Goal: Task Accomplishment & Management: Manage account settings

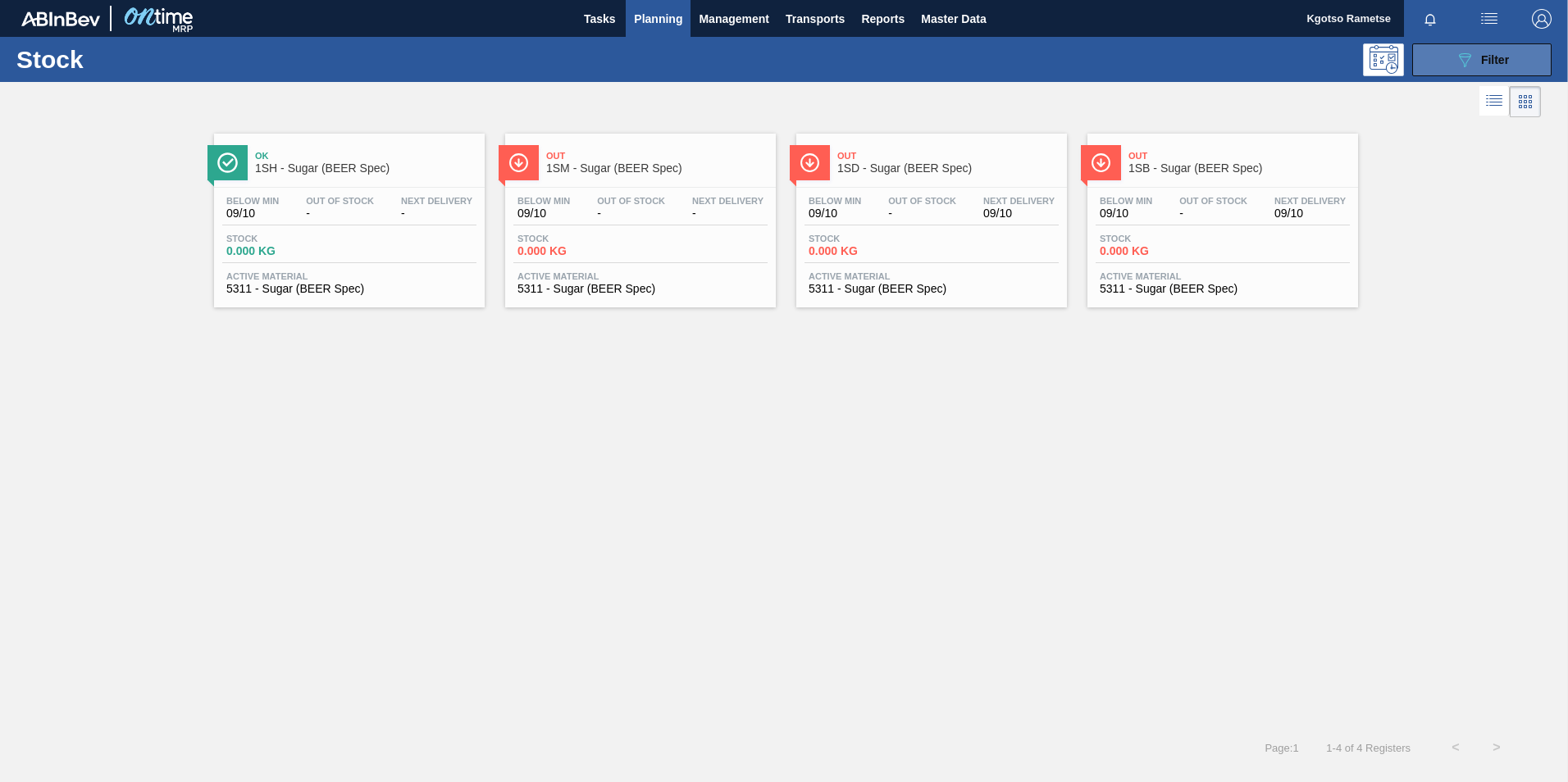
click at [1488, 61] on span "Filter" at bounding box center [1495, 59] width 28 height 13
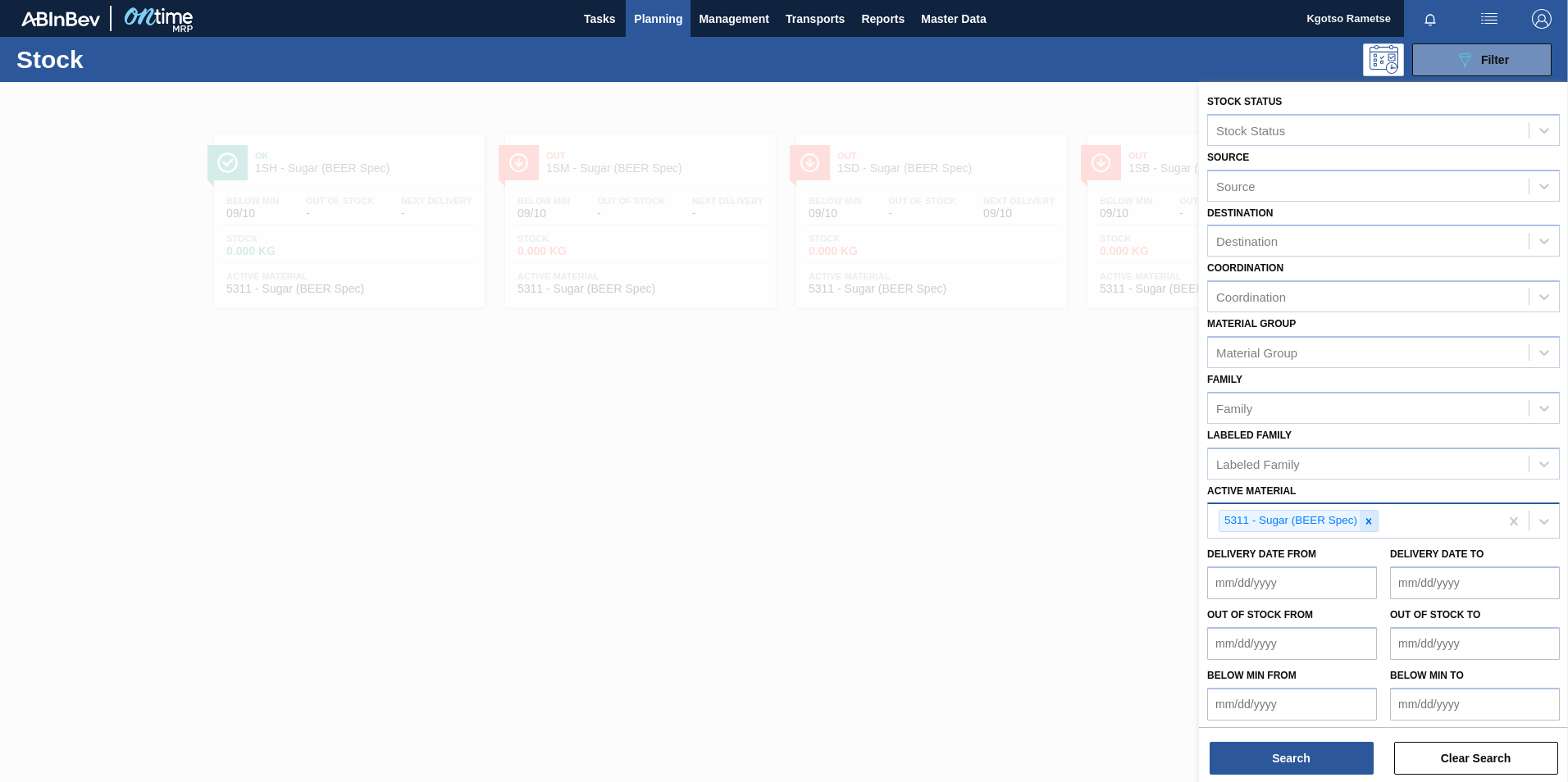
click at [1372, 518] on icon at bounding box center [1369, 521] width 12 height 12
type Material "281966"
click at [1265, 546] on div "281966 - Can 500 Lion (Generic 2021)" at bounding box center [1383, 559] width 353 height 30
click at [1316, 762] on button "Search" at bounding box center [1292, 759] width 164 height 33
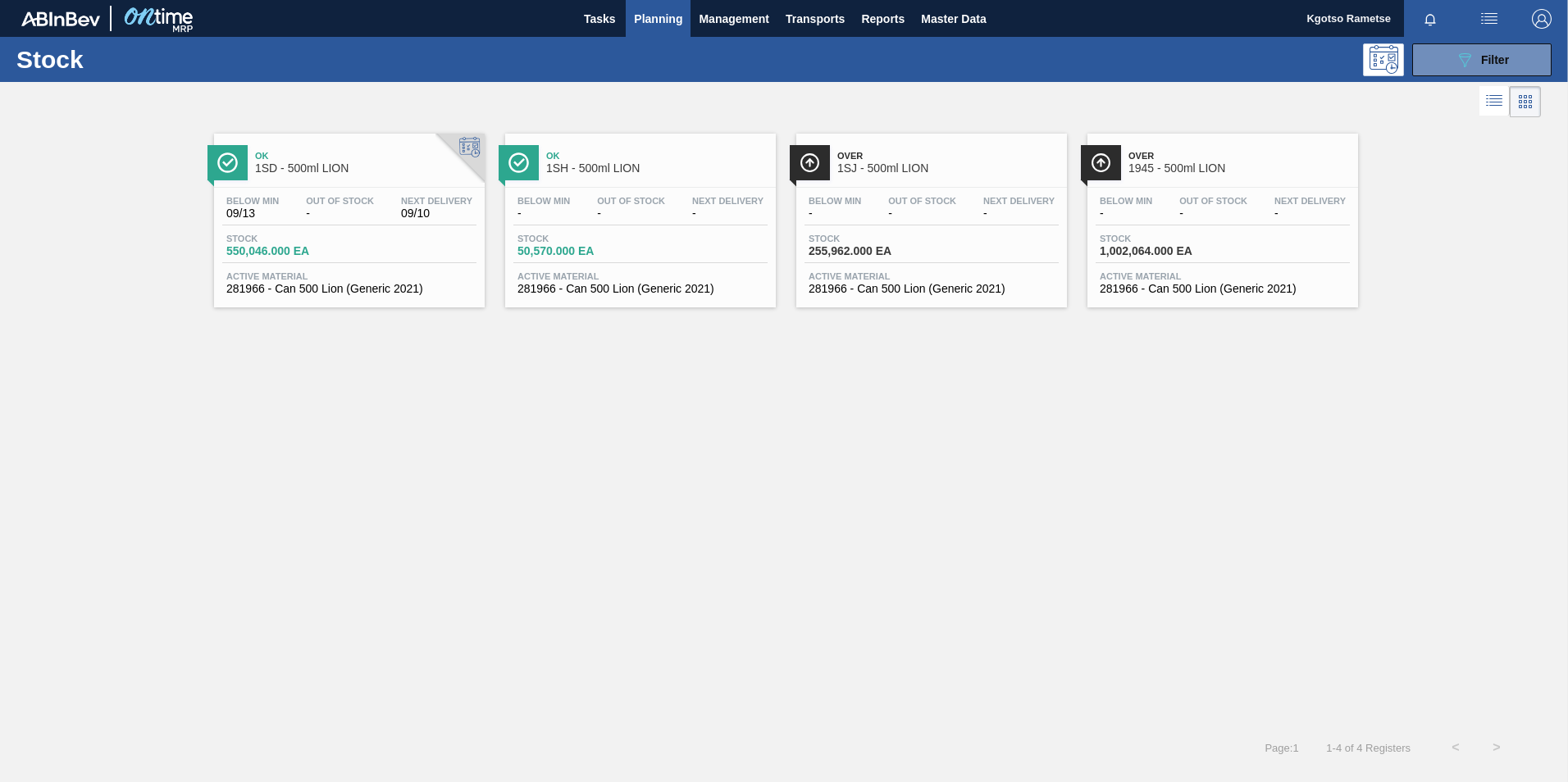
click at [333, 175] on div "Ok 1SD - 500ml LION" at bounding box center [366, 162] width 222 height 37
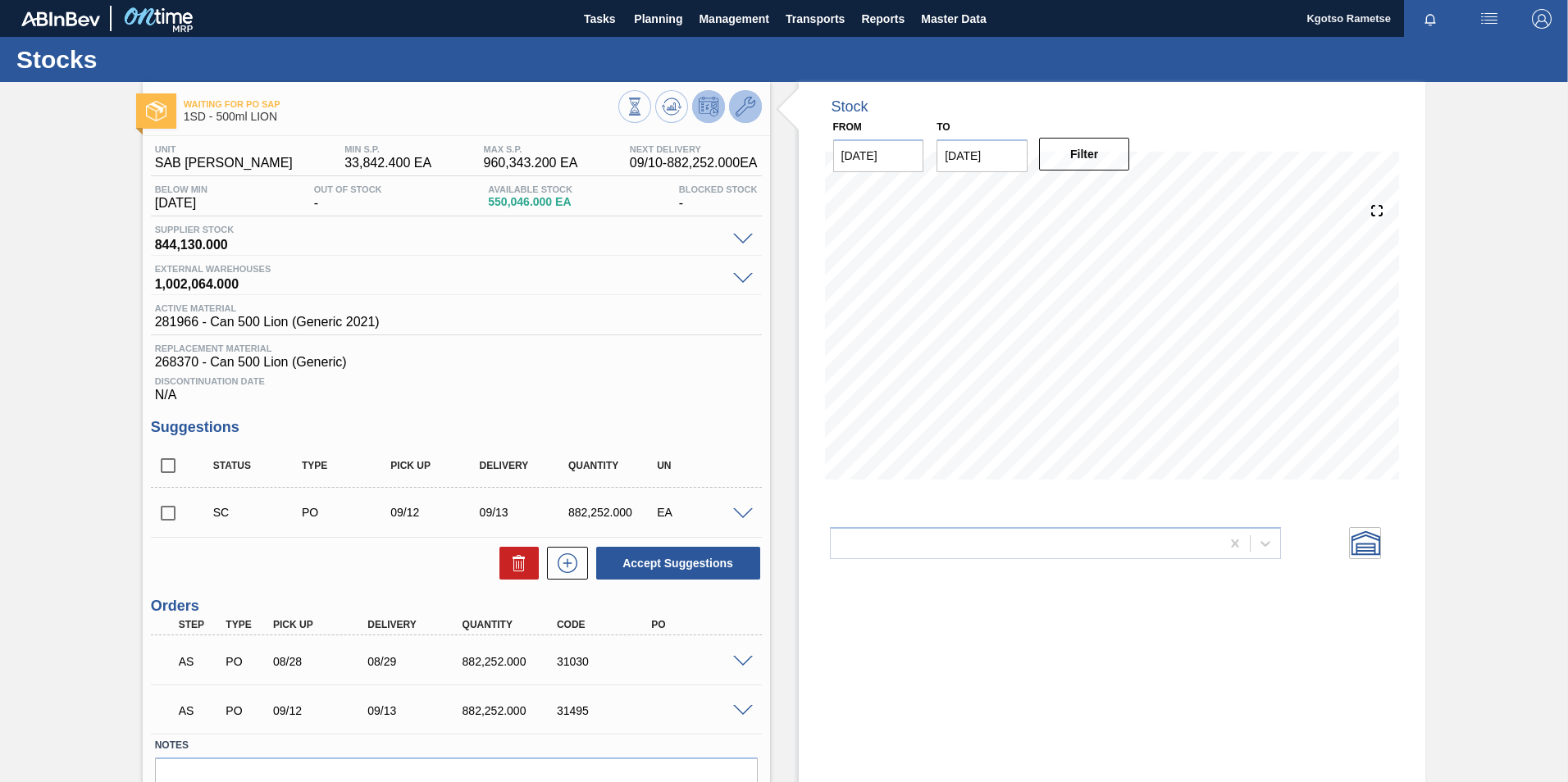
click at [740, 118] on button at bounding box center [746, 107] width 33 height 33
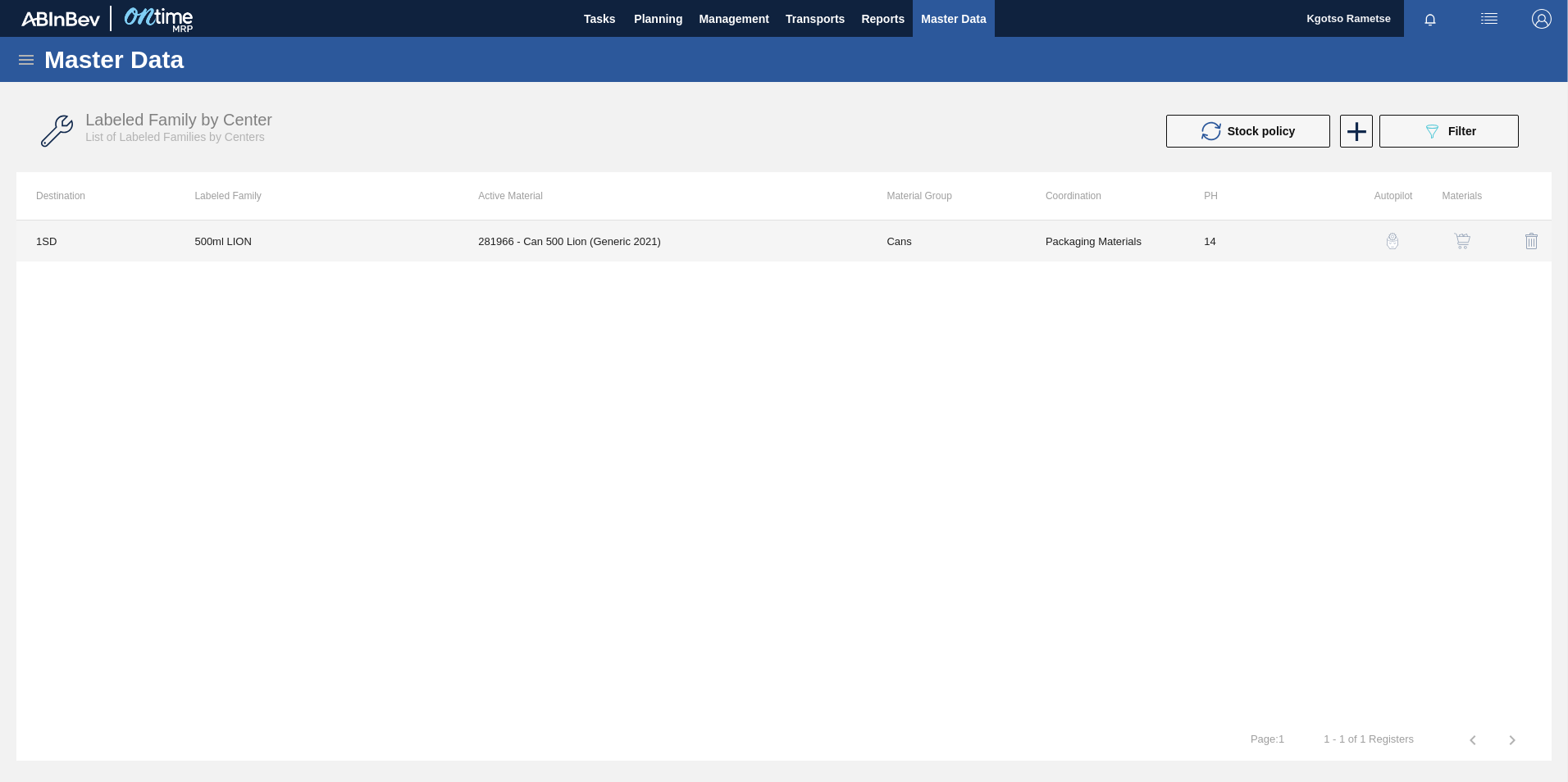
click at [690, 238] on td "281966 - Can 500 Lion (Generic 2021)" at bounding box center [662, 241] width 409 height 41
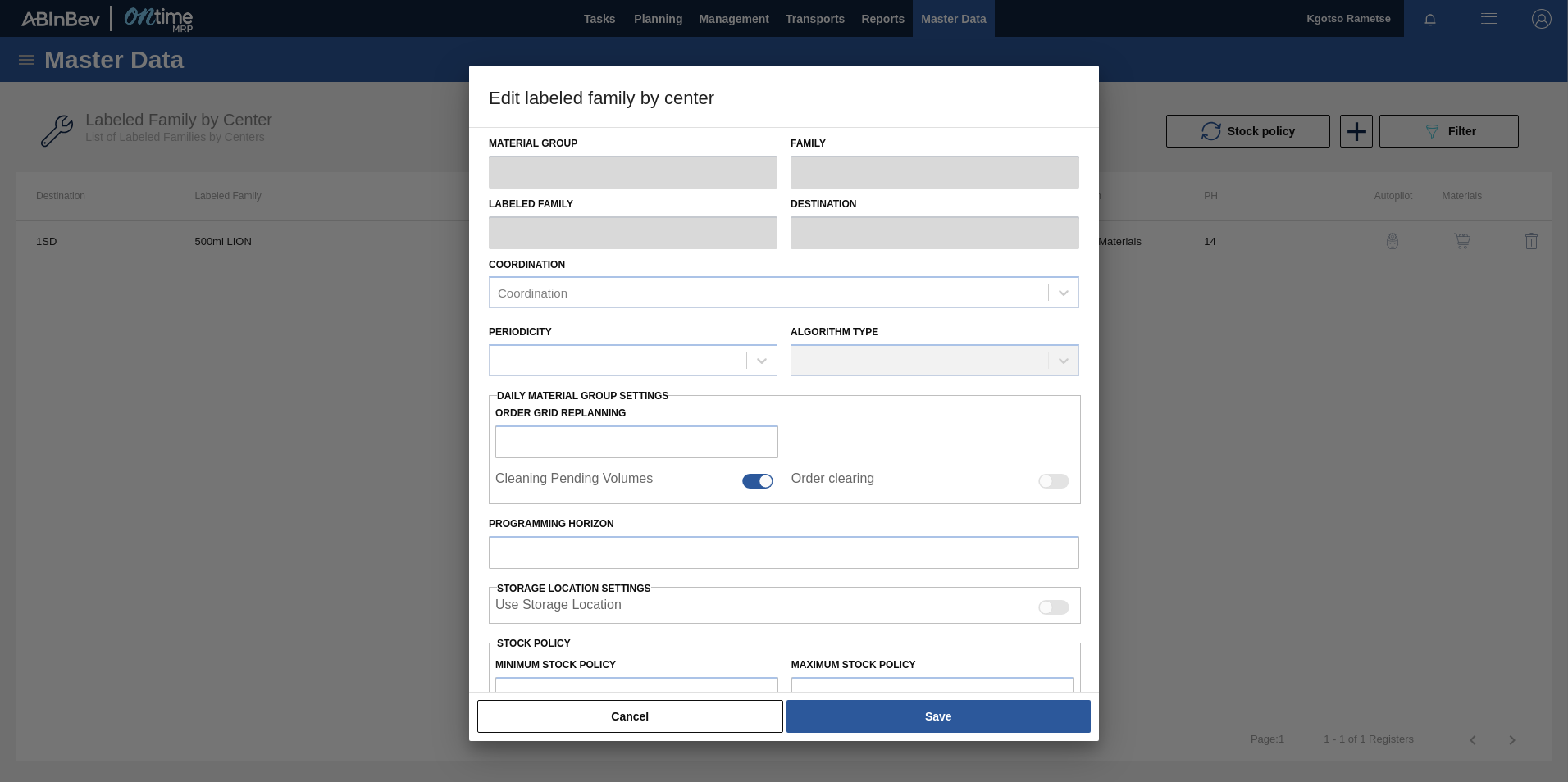
scroll to position [164, 0]
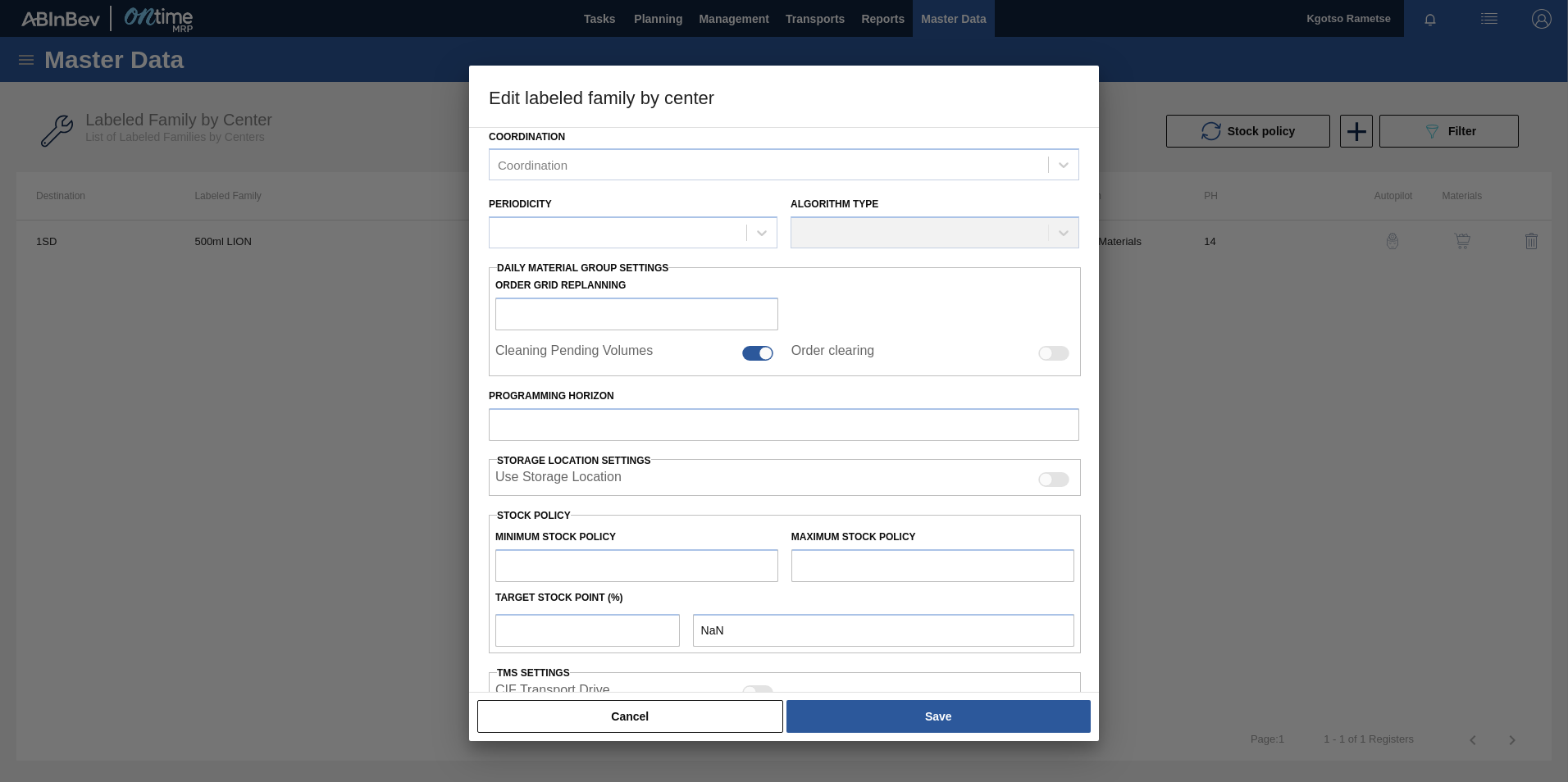
type input "Cans"
type input "500ml"
type input "500ml LION"
type input "1SD - SAB [PERSON_NAME]"
type input "14"
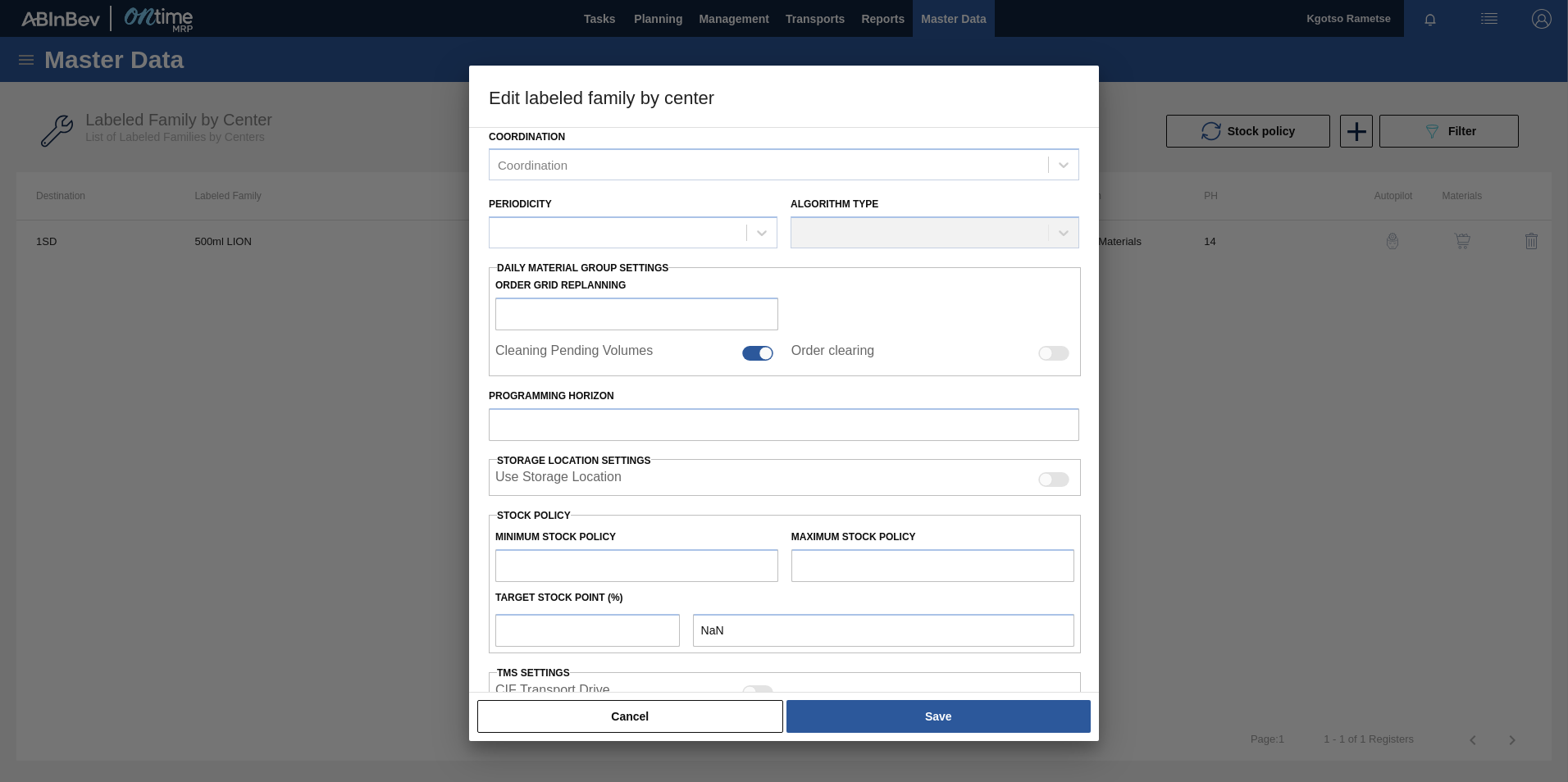
type input "33,842.4"
type input "960,343.2"
type input "0"
type input "33,842.400"
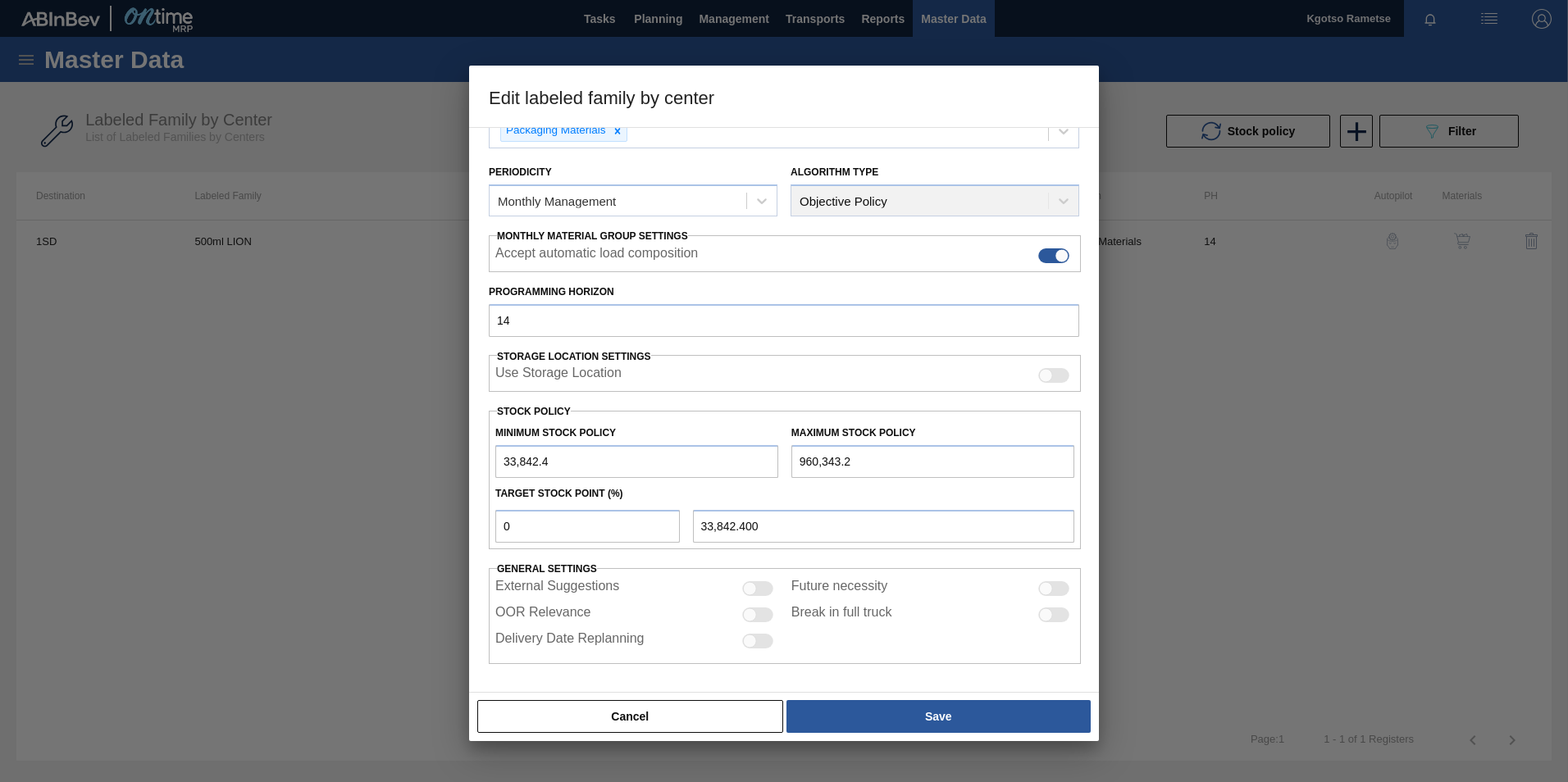
click at [501, 465] on input "33,842.4" at bounding box center [636, 462] width 283 height 33
type input "233,842.4"
type input "233,842.400"
type input "233,842.4"
click at [798, 463] on input "960,343.2" at bounding box center [933, 462] width 283 height 33
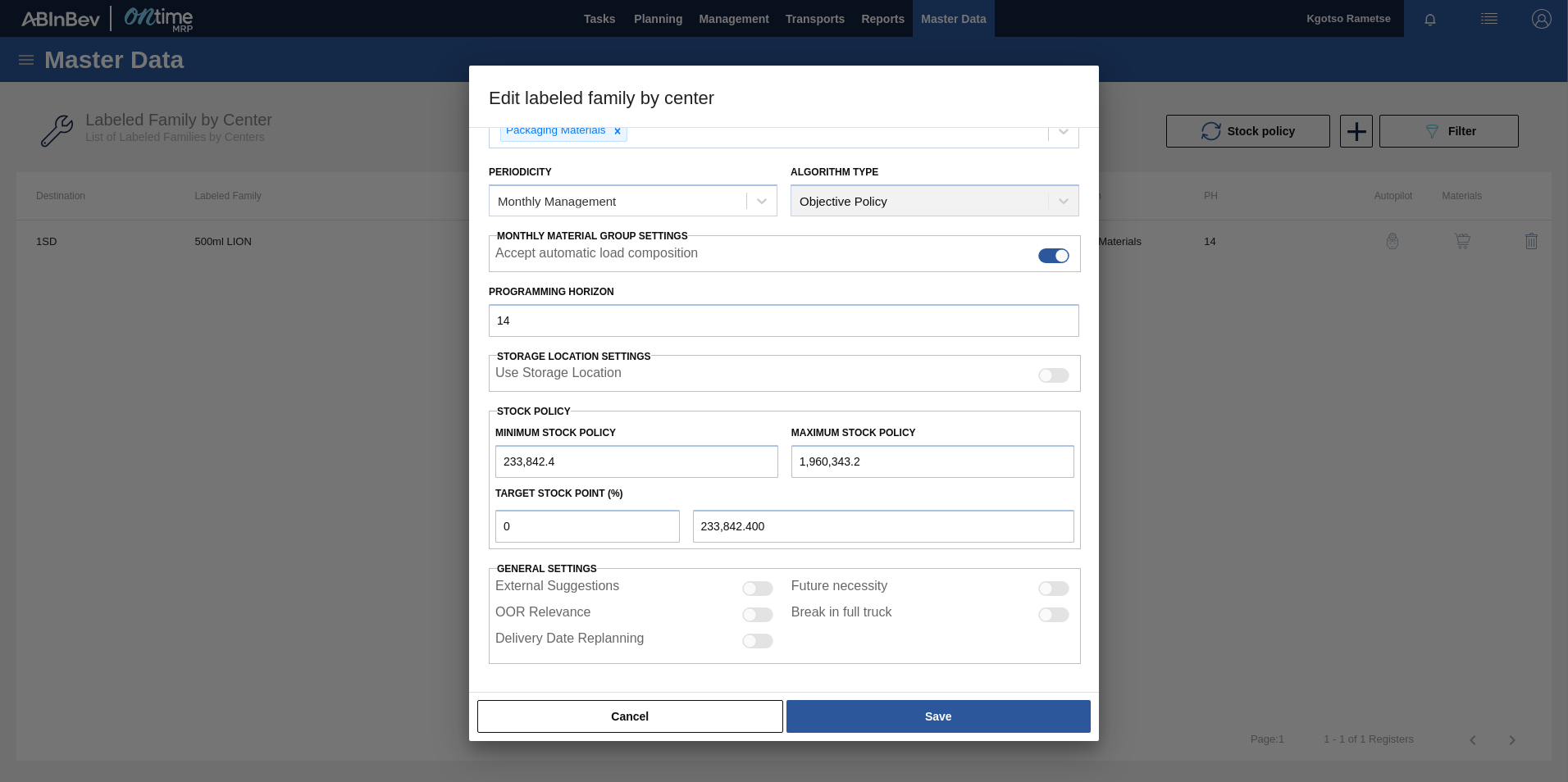
type input "1,960,343.2"
drag, startPoint x: 592, startPoint y: 530, endPoint x: 429, endPoint y: 550, distance: 164.2
click at [494, 541] on div "0" at bounding box center [588, 526] width 197 height 33
type input "1"
type input "251,107.408"
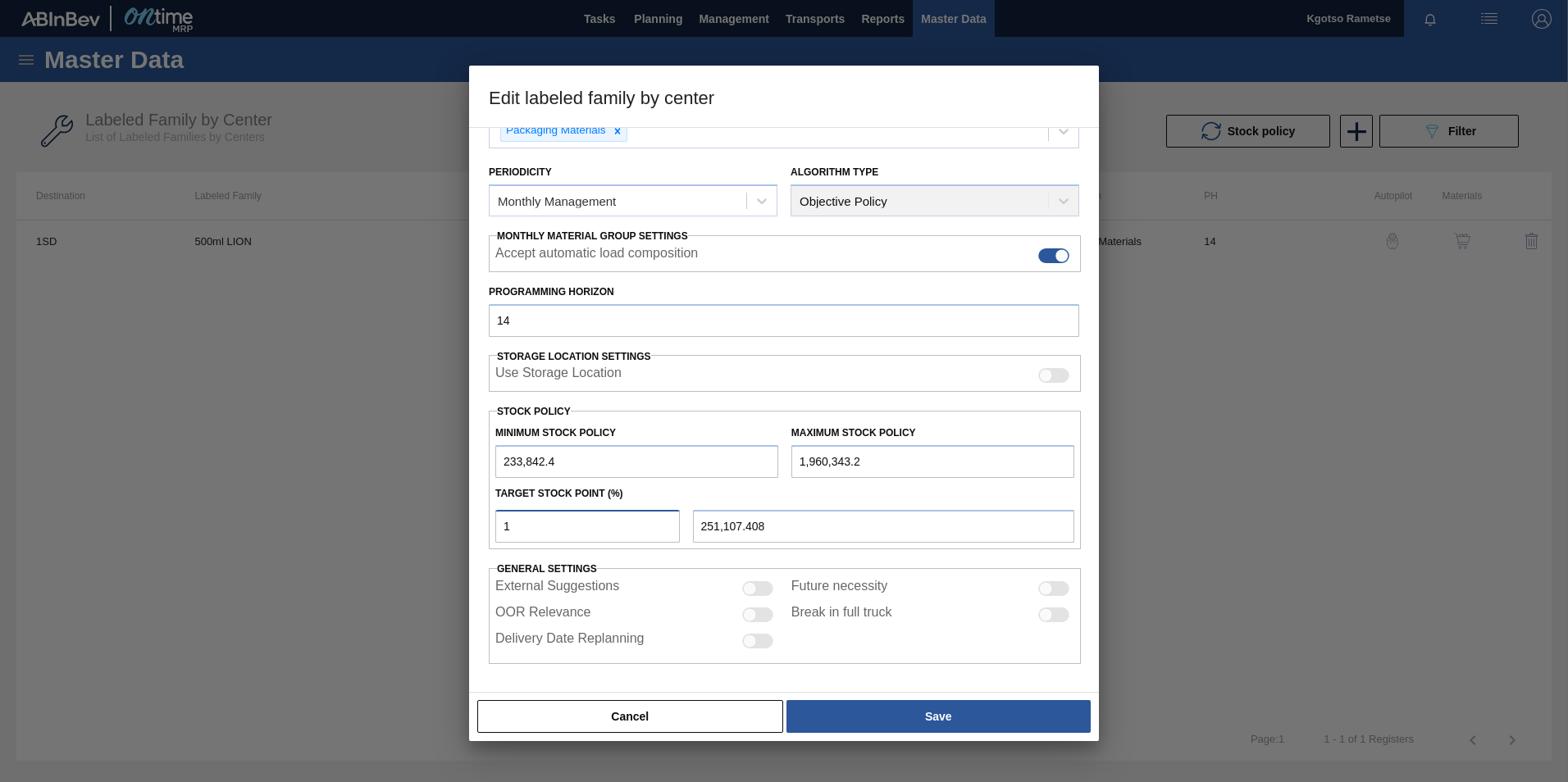
type input "10"
type input "406,492.480"
type input "100"
type input "1,960,343.200"
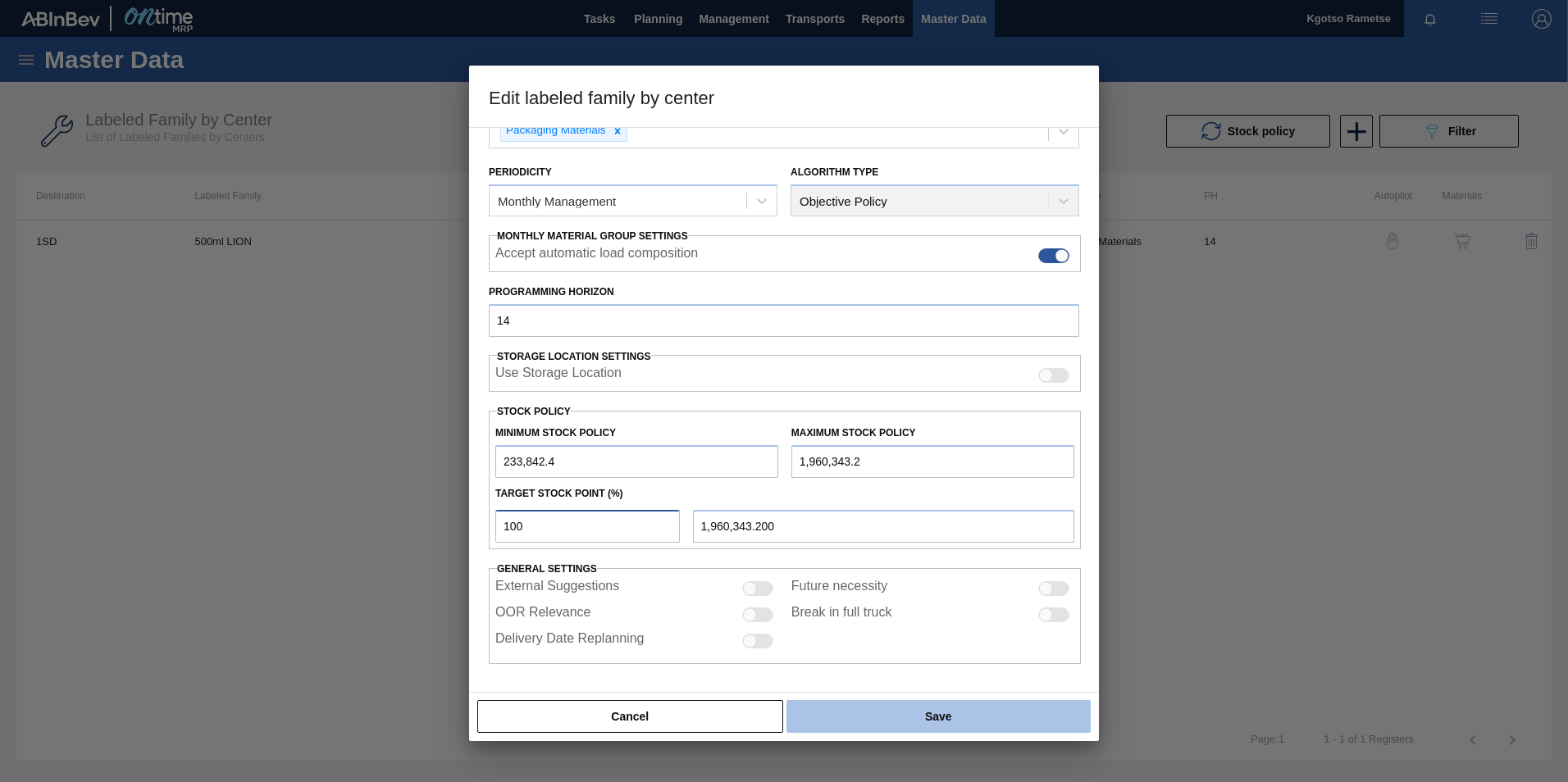
type input "100"
click at [938, 716] on button "Save" at bounding box center [939, 717] width 304 height 33
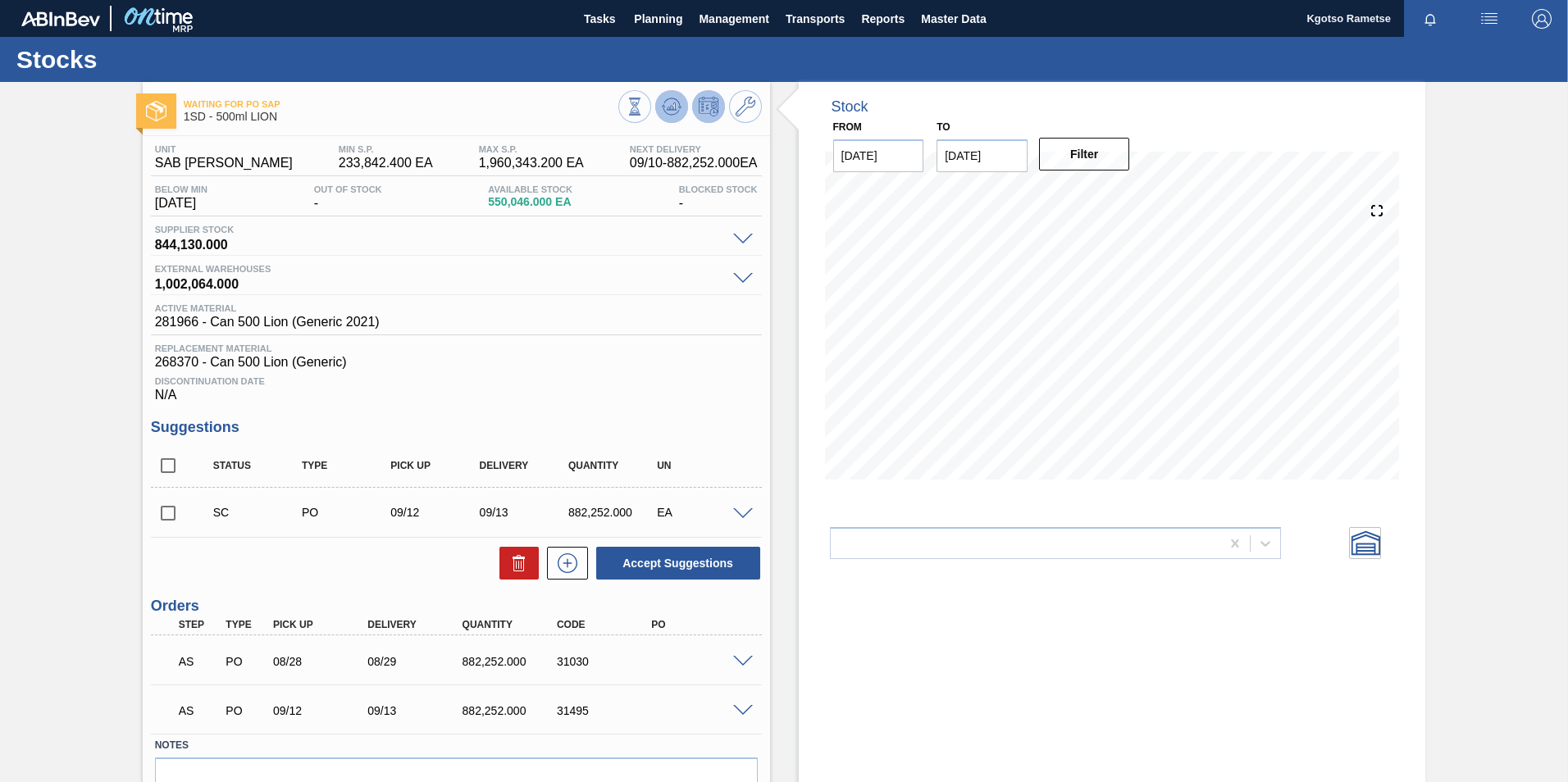
click at [669, 109] on icon at bounding box center [671, 106] width 11 height 8
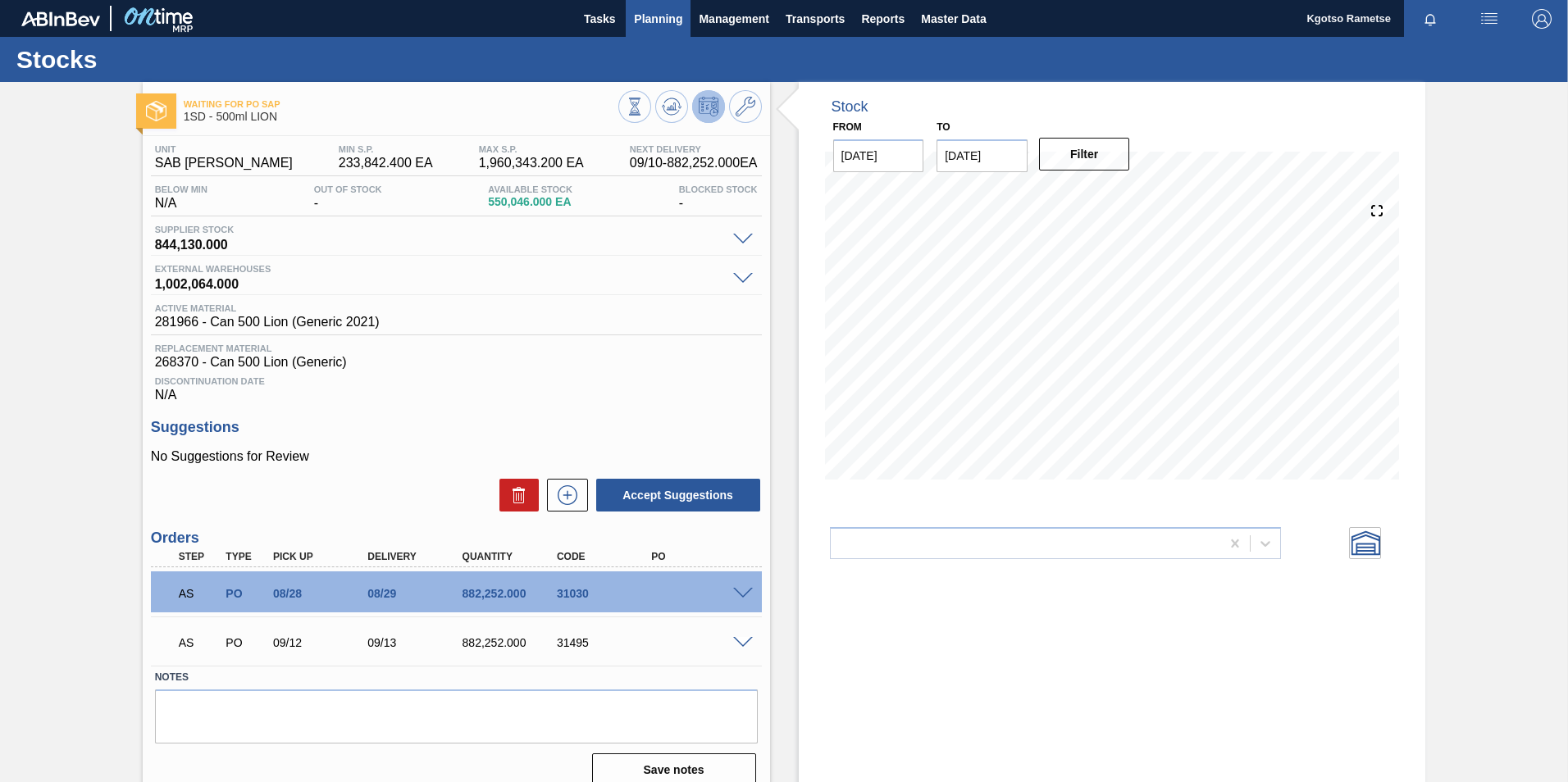
click at [663, 25] on span "Planning" at bounding box center [659, 18] width 49 height 19
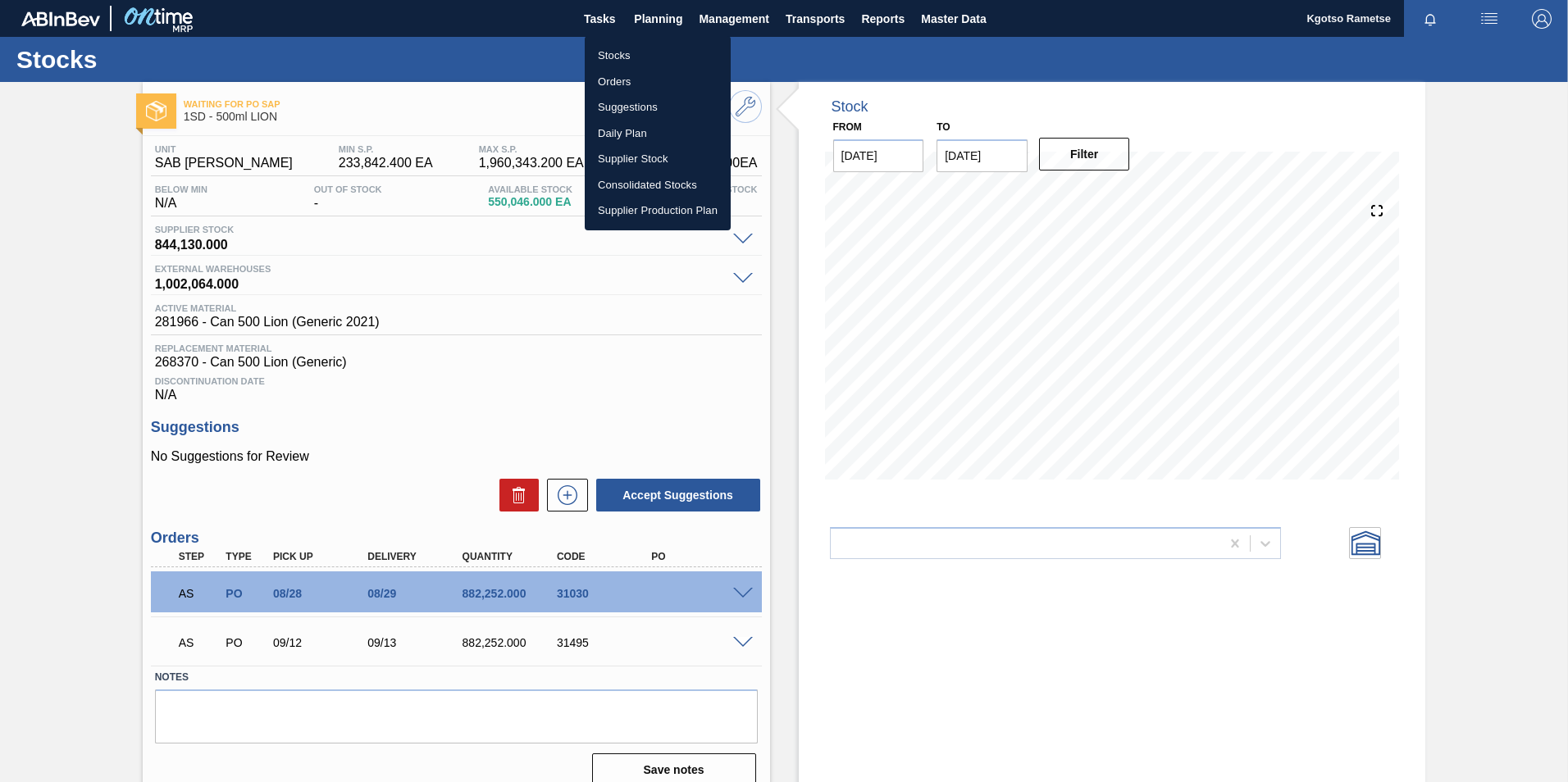
click at [652, 65] on li "Stocks" at bounding box center [658, 55] width 146 height 26
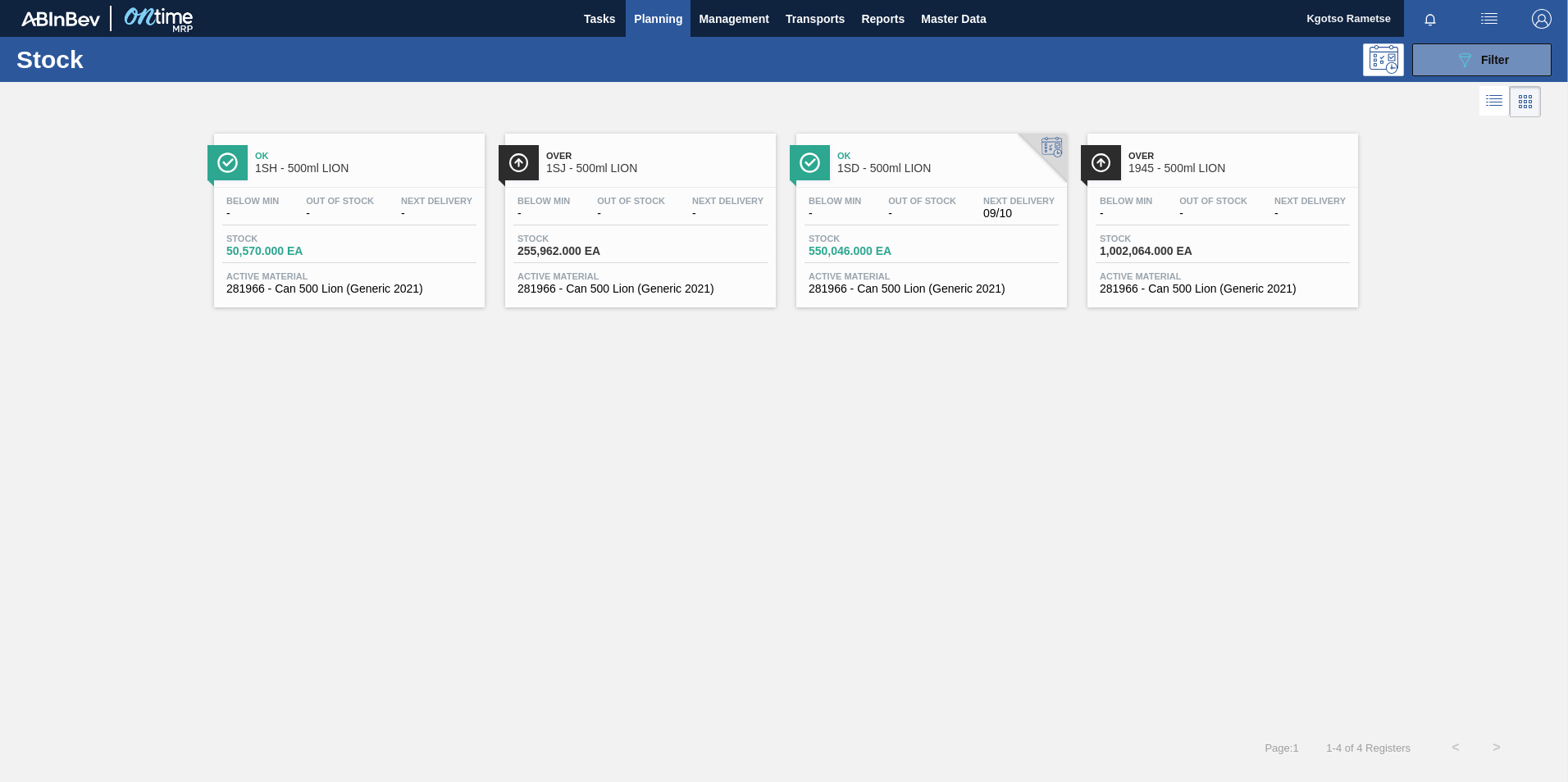
click at [848, 170] on span "1SD - 500ml LION" at bounding box center [948, 168] width 222 height 13
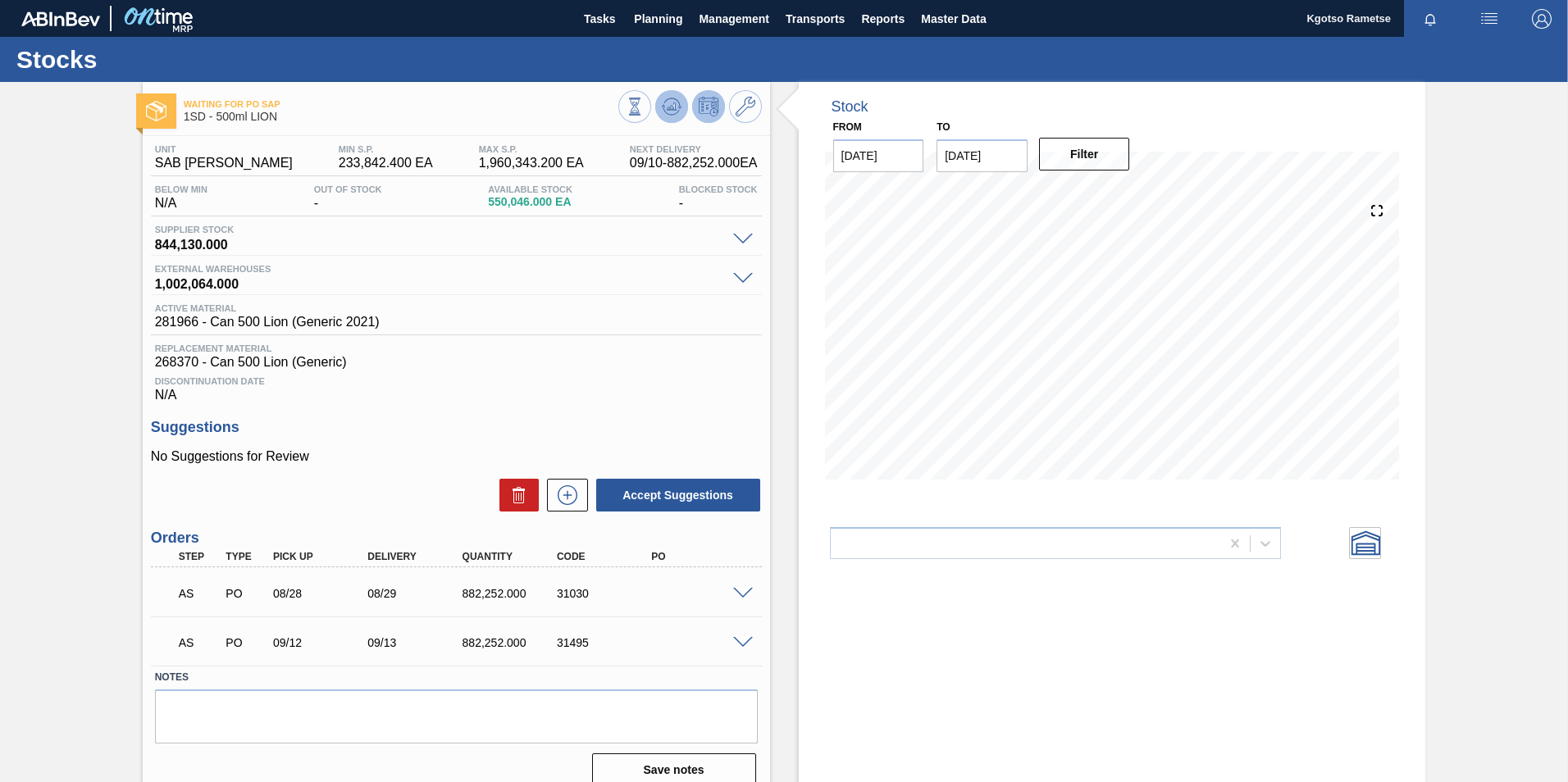
click at [664, 108] on icon at bounding box center [671, 106] width 19 height 19
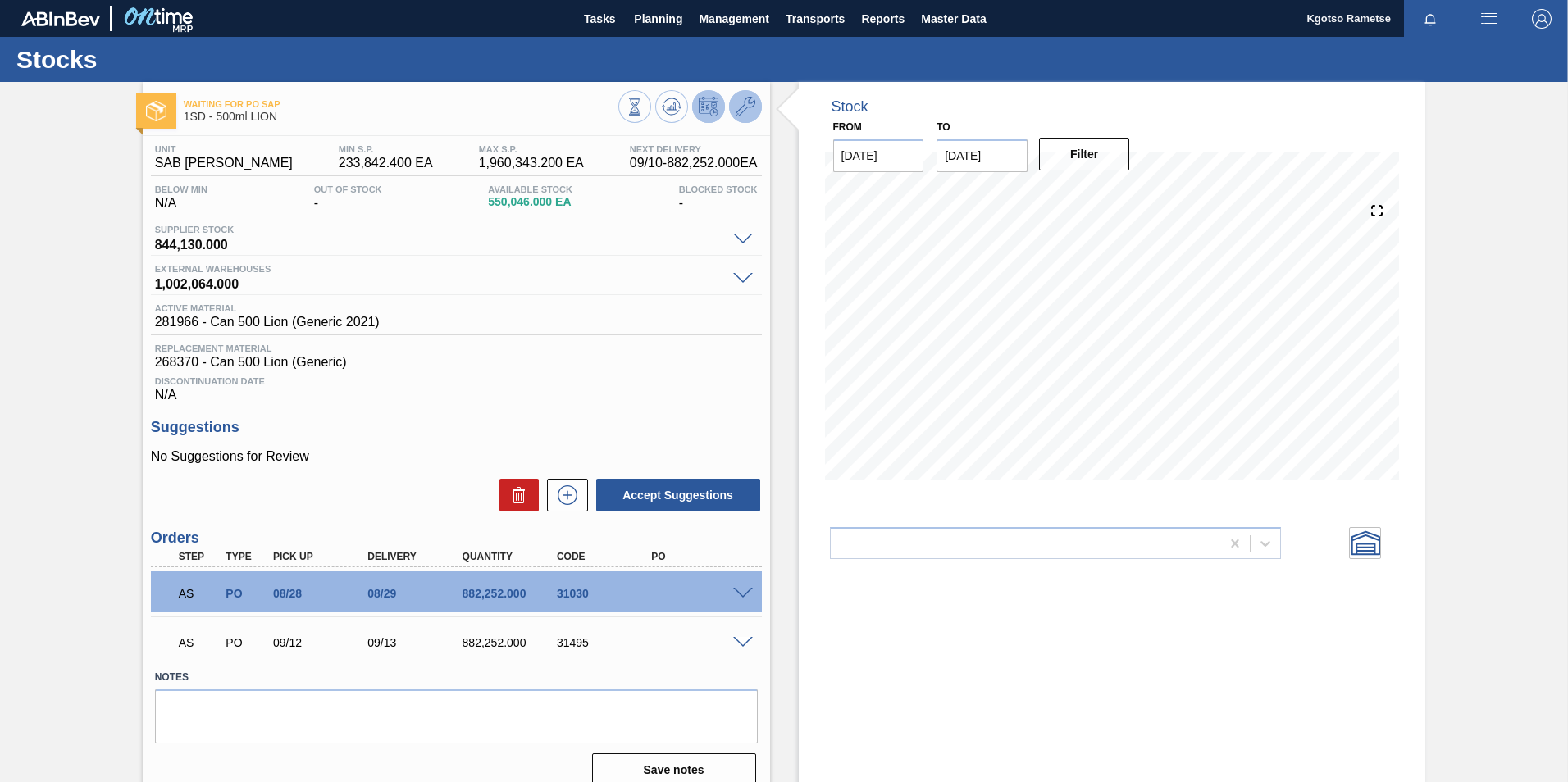
click at [738, 98] on icon at bounding box center [745, 106] width 19 height 19
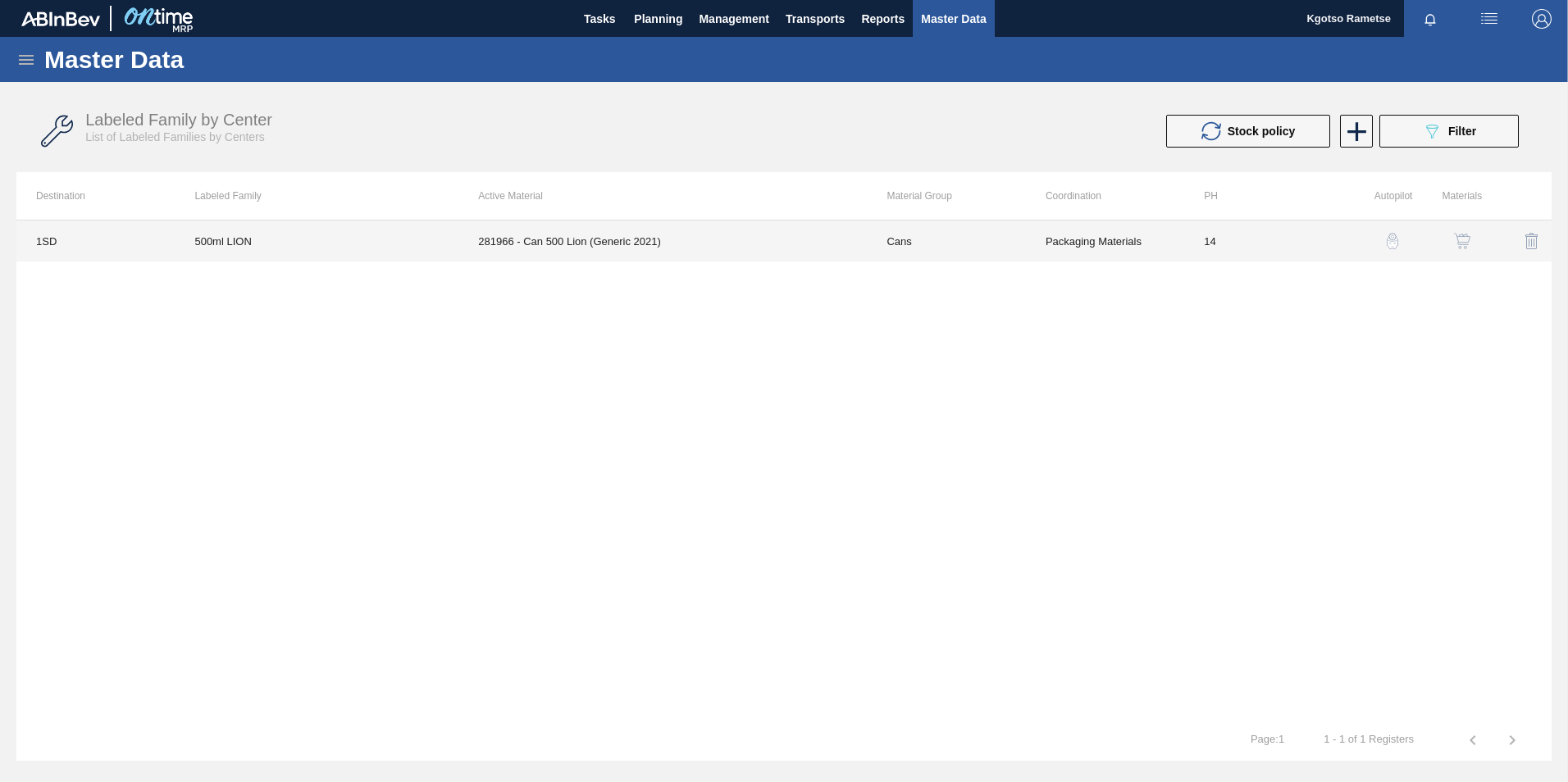
click at [604, 238] on td "281966 - Can 500 Lion (Generic 2021)" at bounding box center [662, 241] width 409 height 41
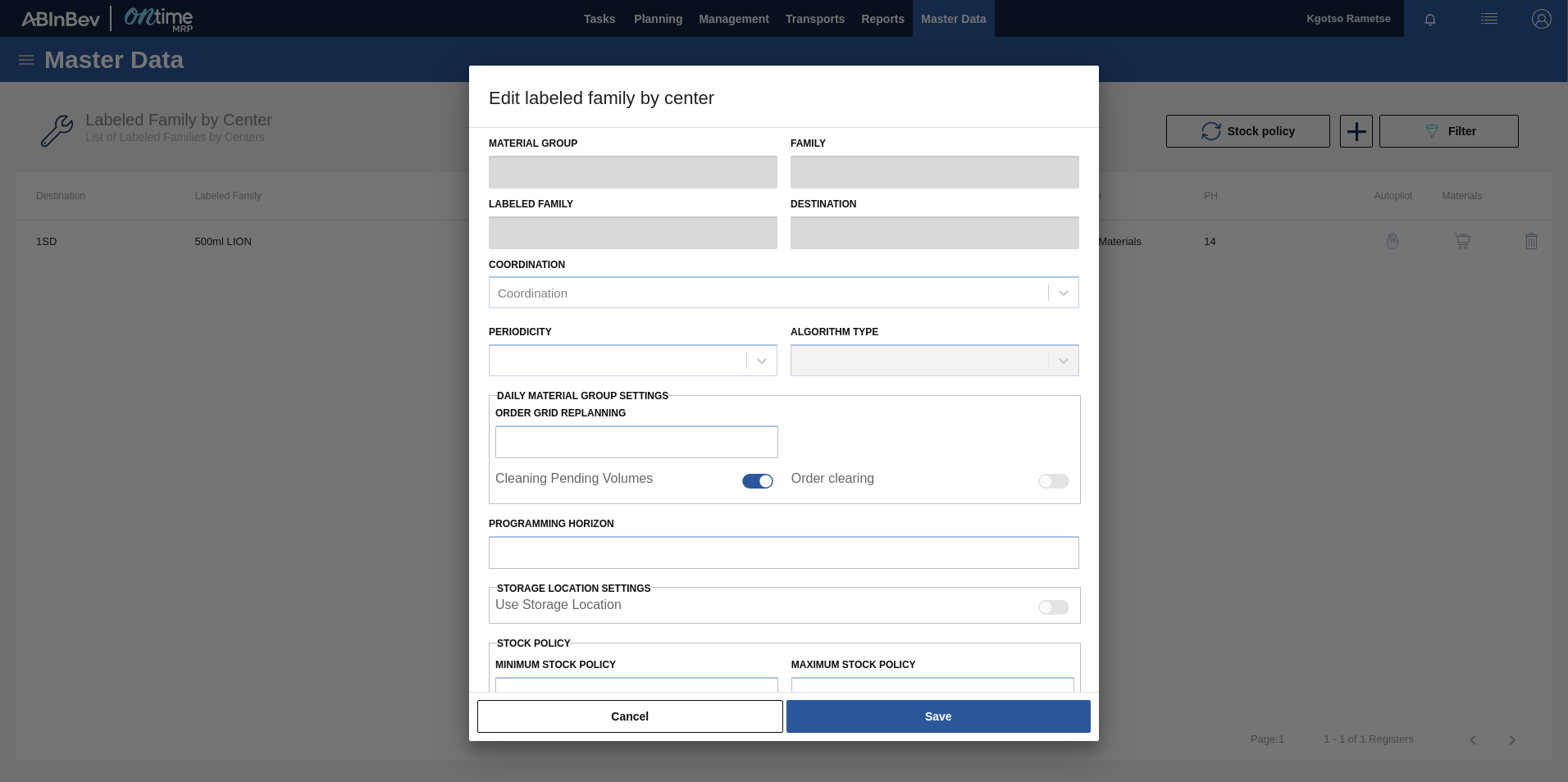
type input "Cans"
type input "500ml"
type input "500ml LION"
type input "1SD - SAB [PERSON_NAME]"
type input "14"
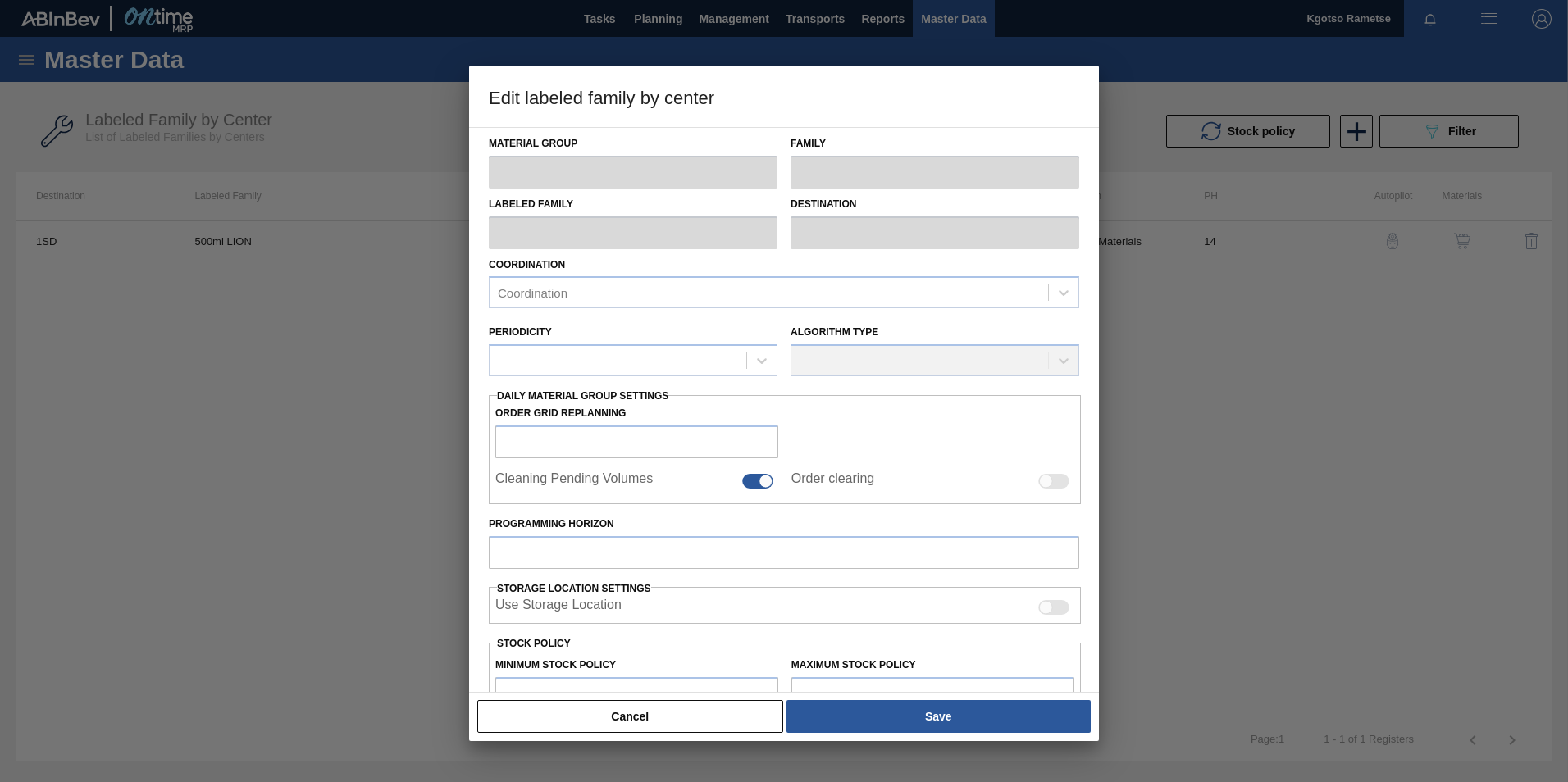
type input "233,842.4"
type input "1,960,343.2"
type input "100"
type input "1,960,343.200"
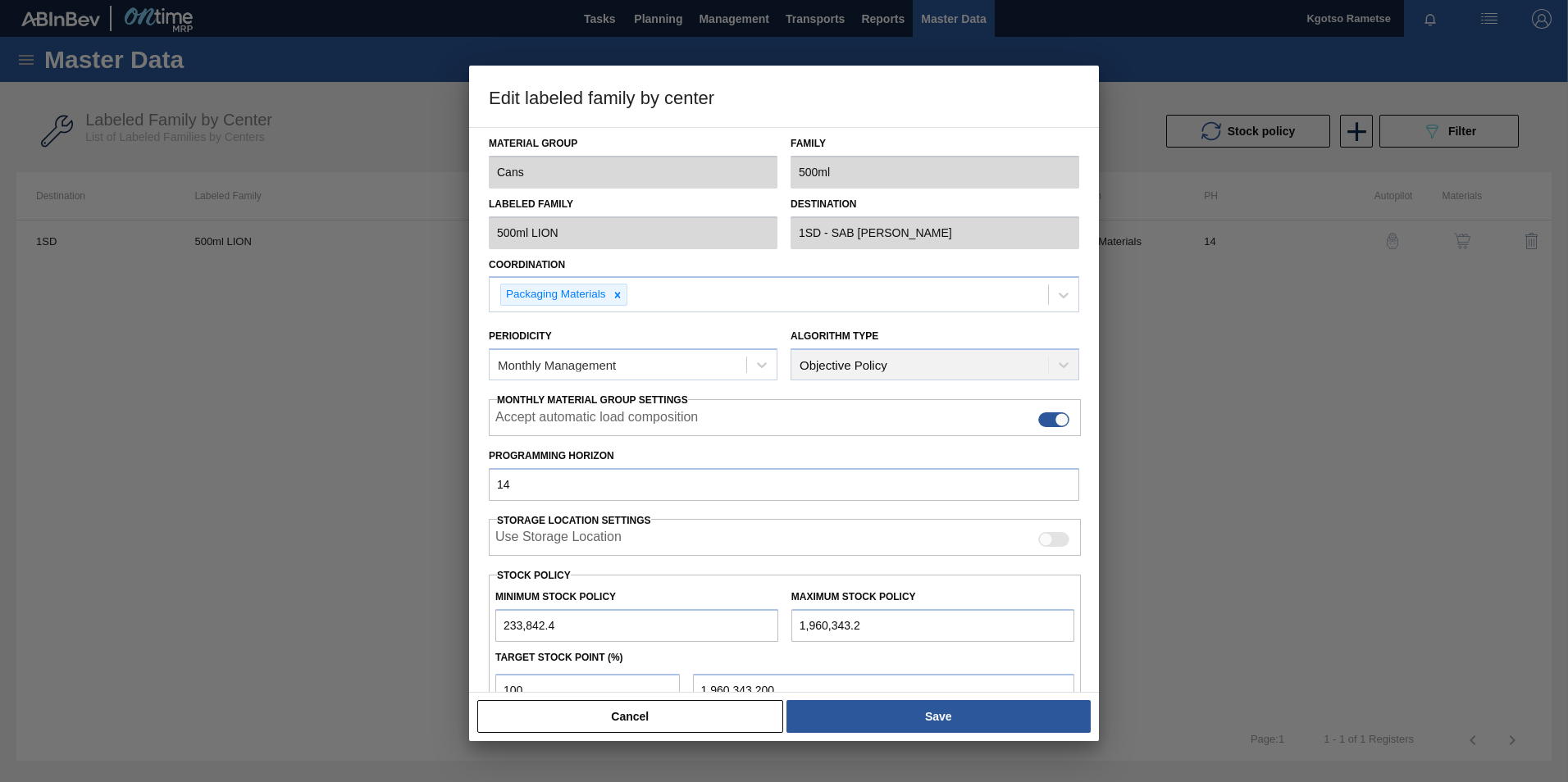
click at [501, 631] on input "233,842.4" at bounding box center [636, 625] width 283 height 33
type input "1,233,842.4"
click at [948, 733] on div "Cancel Save" at bounding box center [784, 716] width 617 height 36
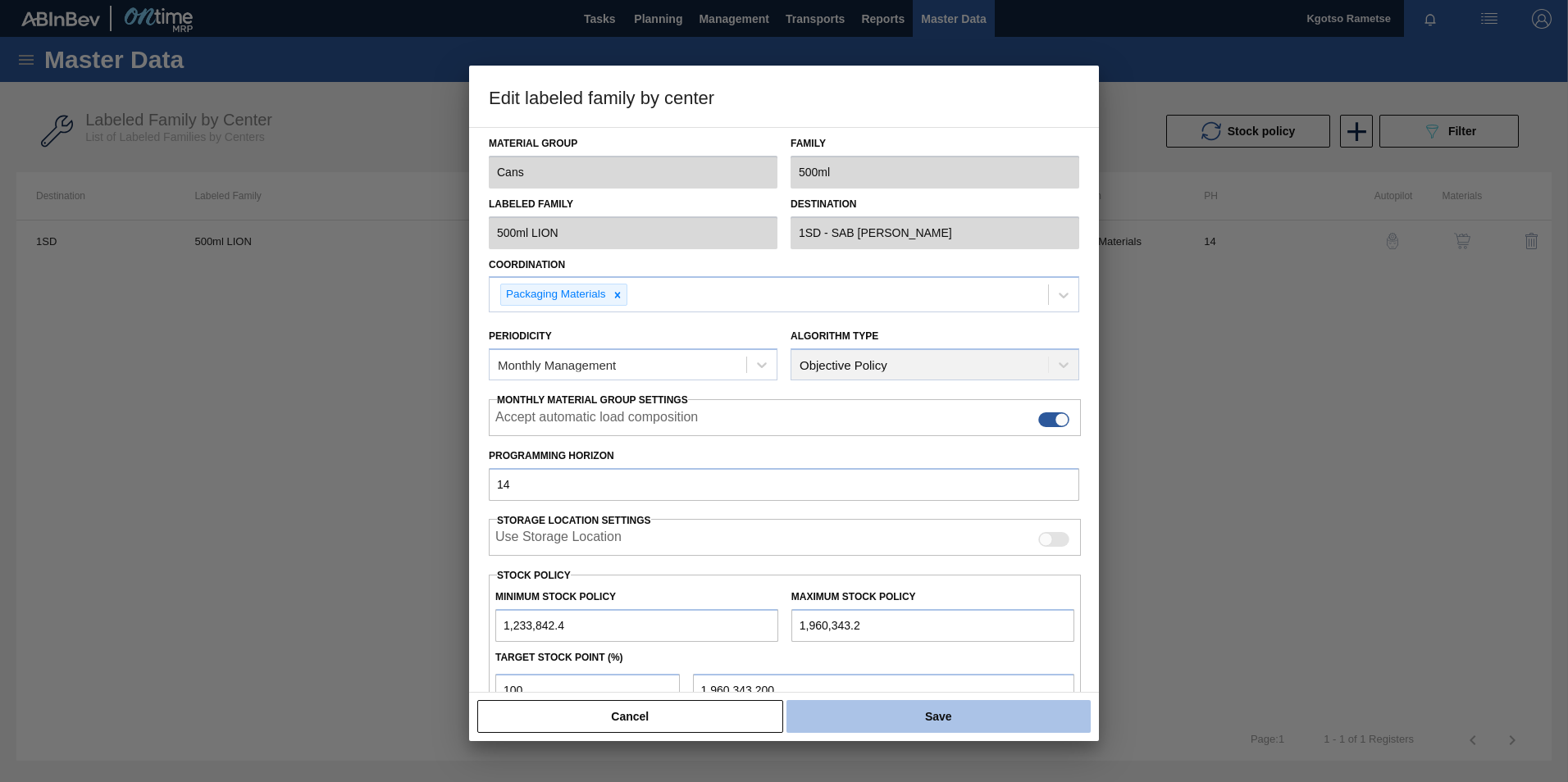
click at [943, 721] on button "Save" at bounding box center [939, 717] width 304 height 33
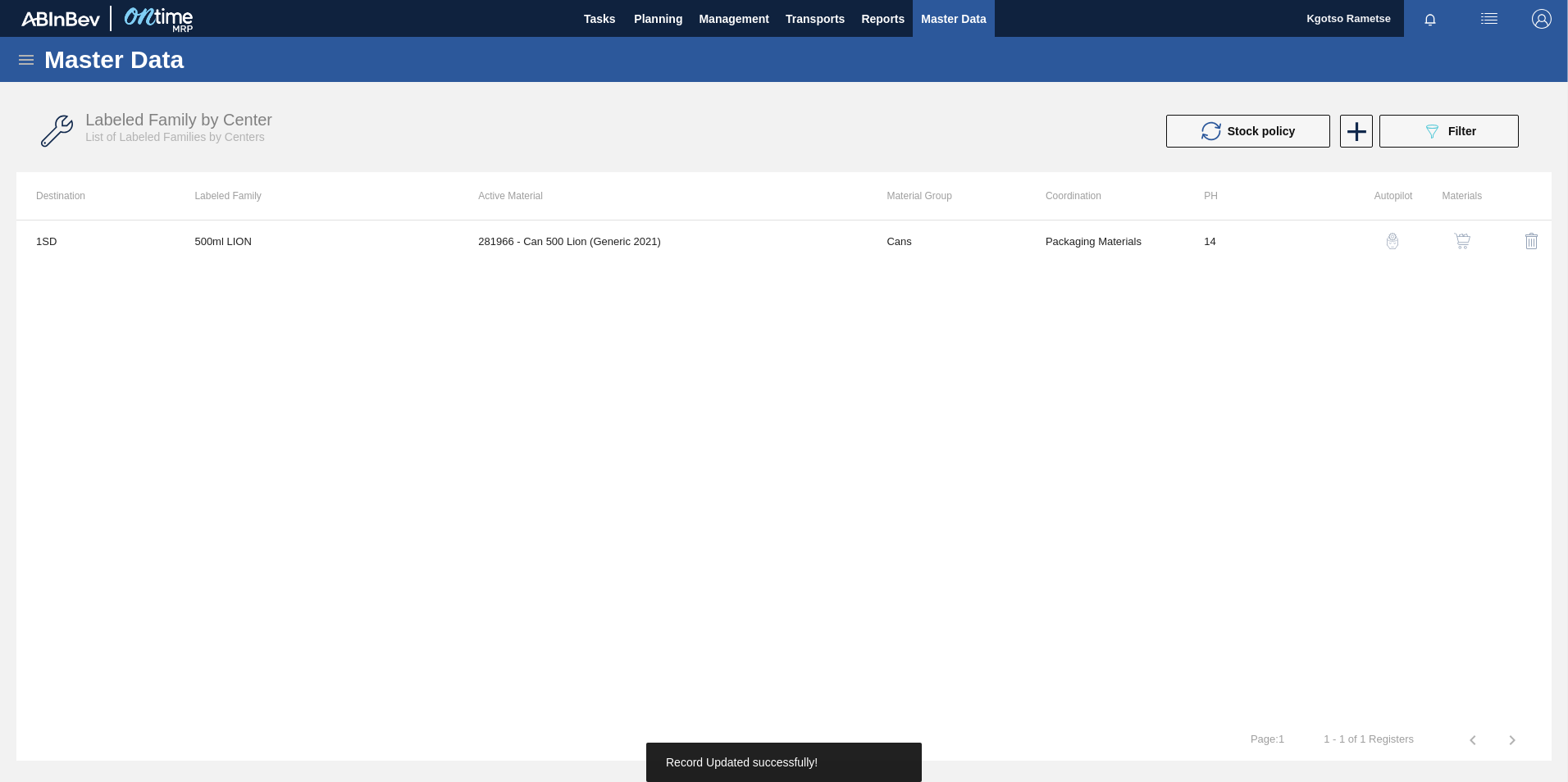
click at [1466, 245] on img "button" at bounding box center [1462, 240] width 17 height 17
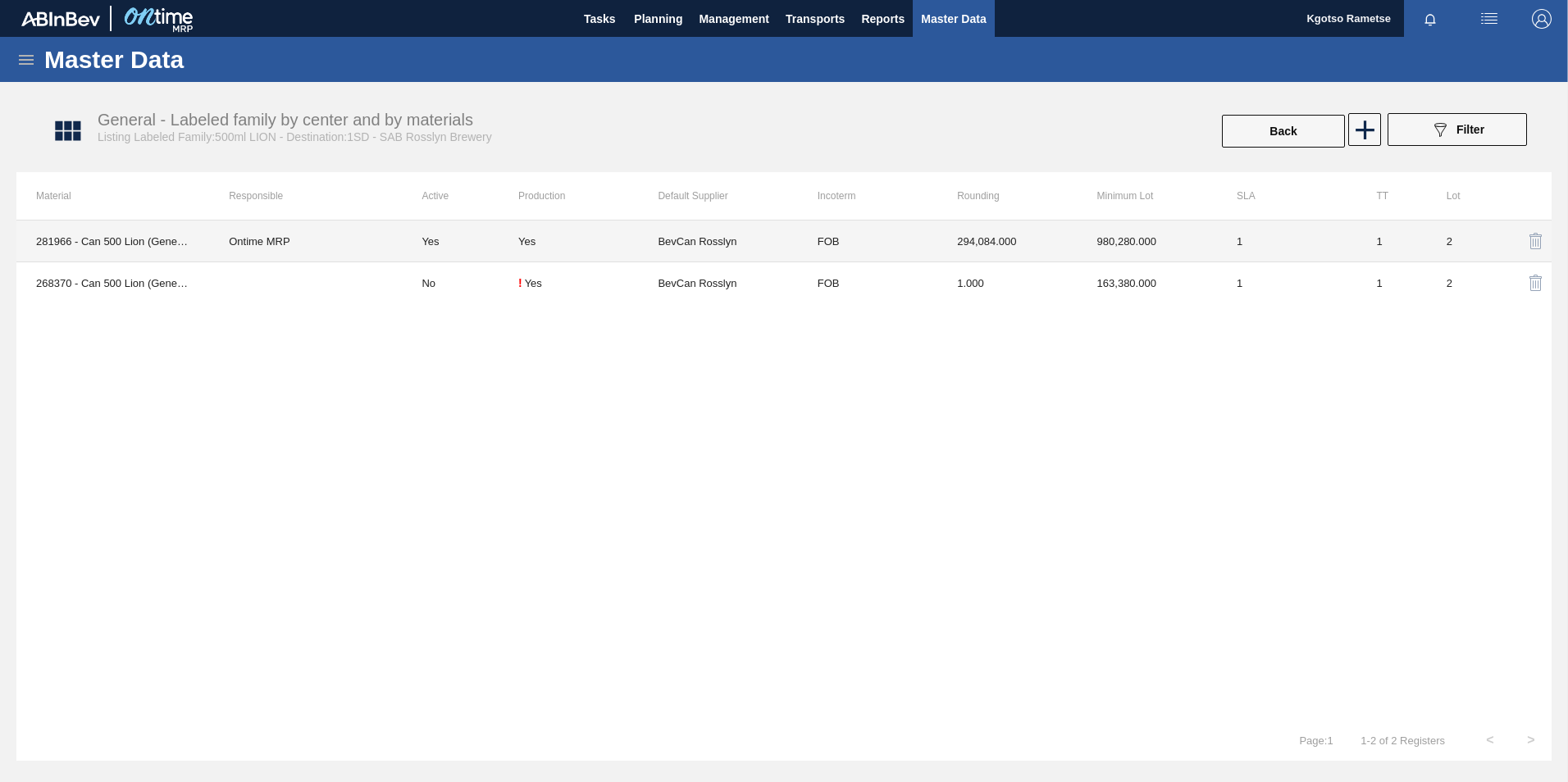
click at [767, 237] on td "BevCan Rosslyn" at bounding box center [727, 241] width 139 height 42
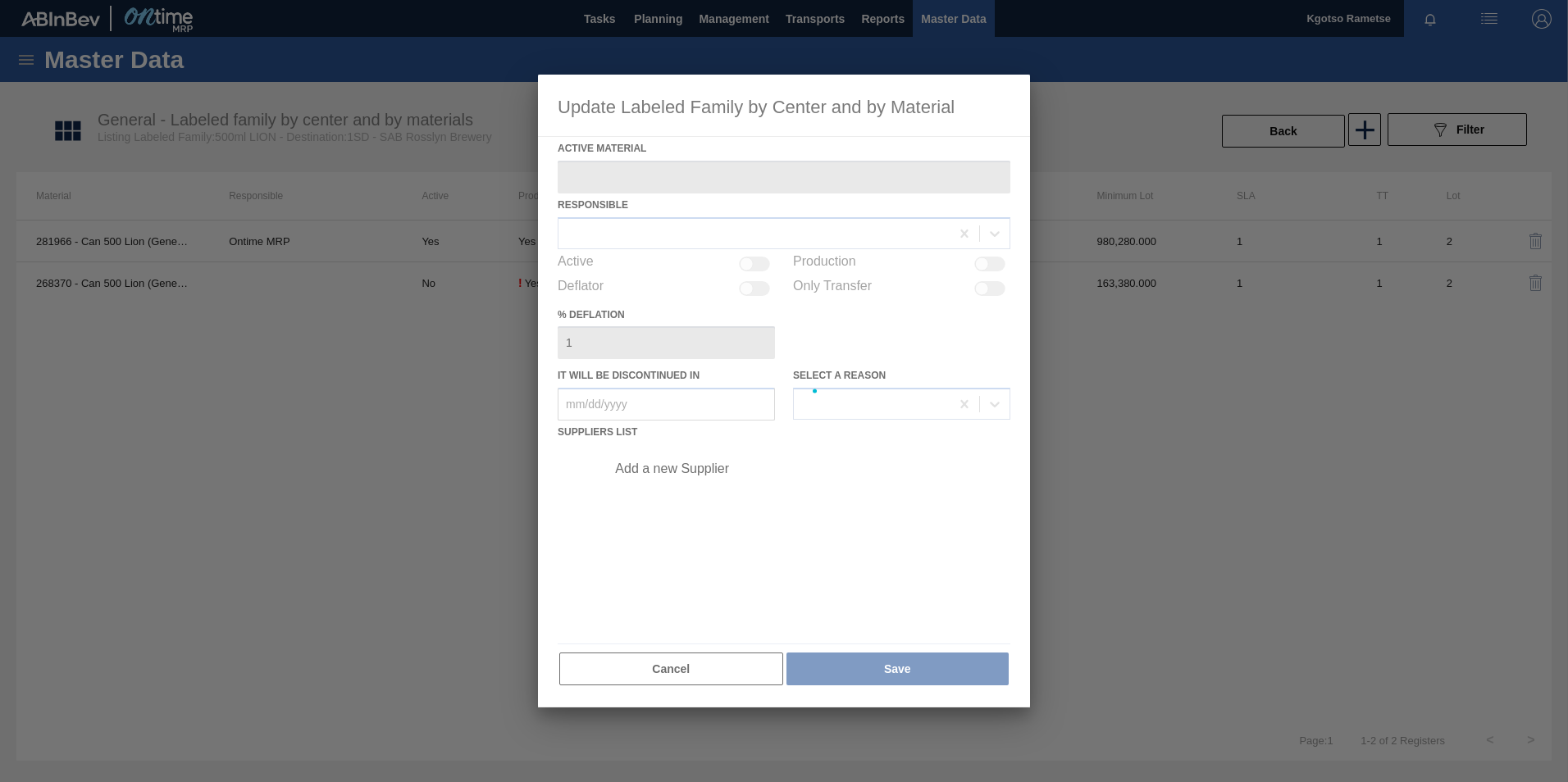
type Material "281966 - Can 500 Lion (Generic 2021)"
checkbox input "true"
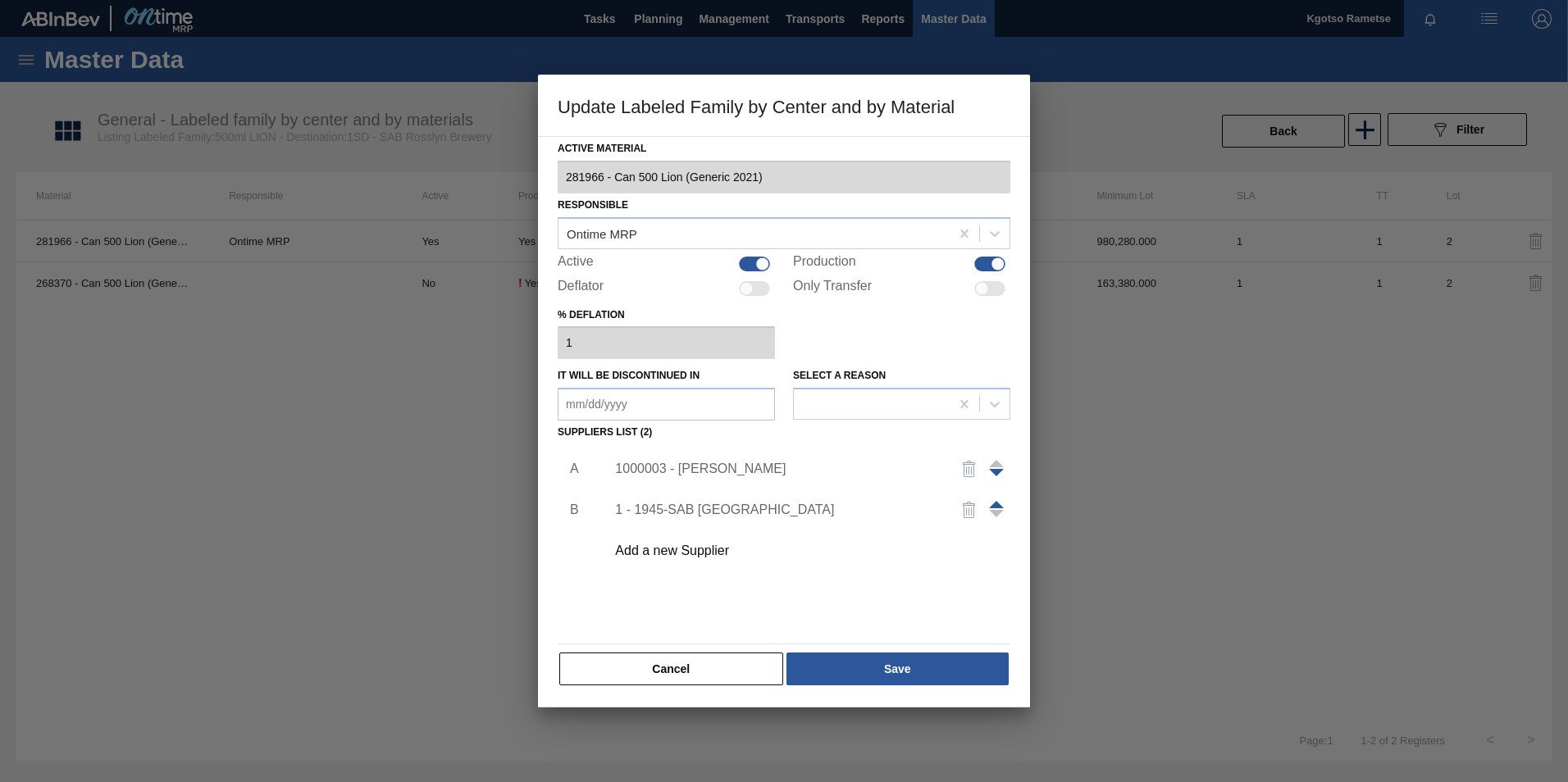
click at [713, 463] on div "1000003 - [PERSON_NAME]" at bounding box center [775, 469] width 322 height 15
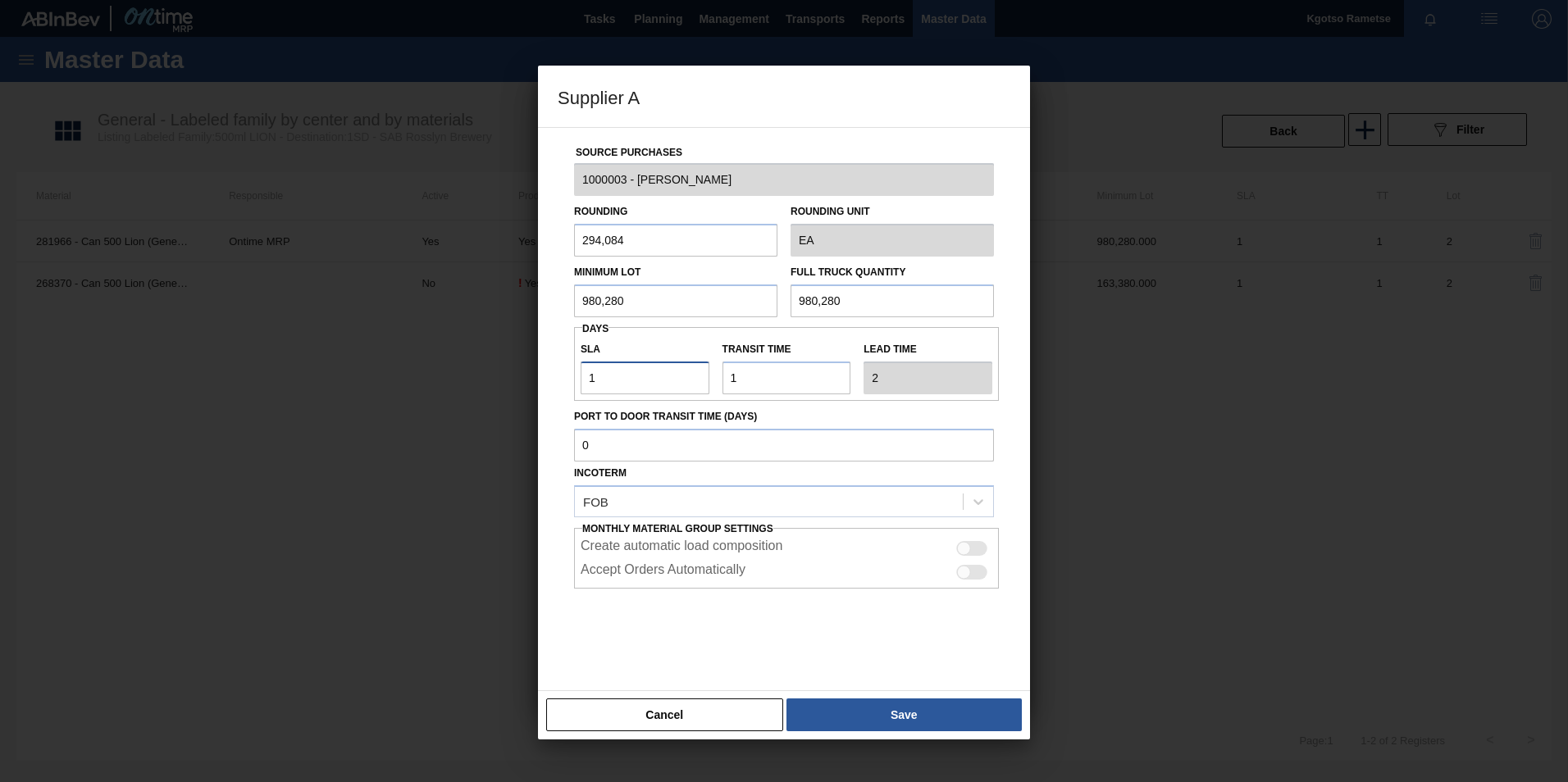
drag, startPoint x: 606, startPoint y: 379, endPoint x: 504, endPoint y: 409, distance: 106.3
click at [530, 396] on div "Supplier A Source Purchases 1000003 - BevCan Rosslyn Rounding 294,084 Rounding …" at bounding box center [784, 391] width 1568 height 782
type input "2"
type input "3"
type input "2"
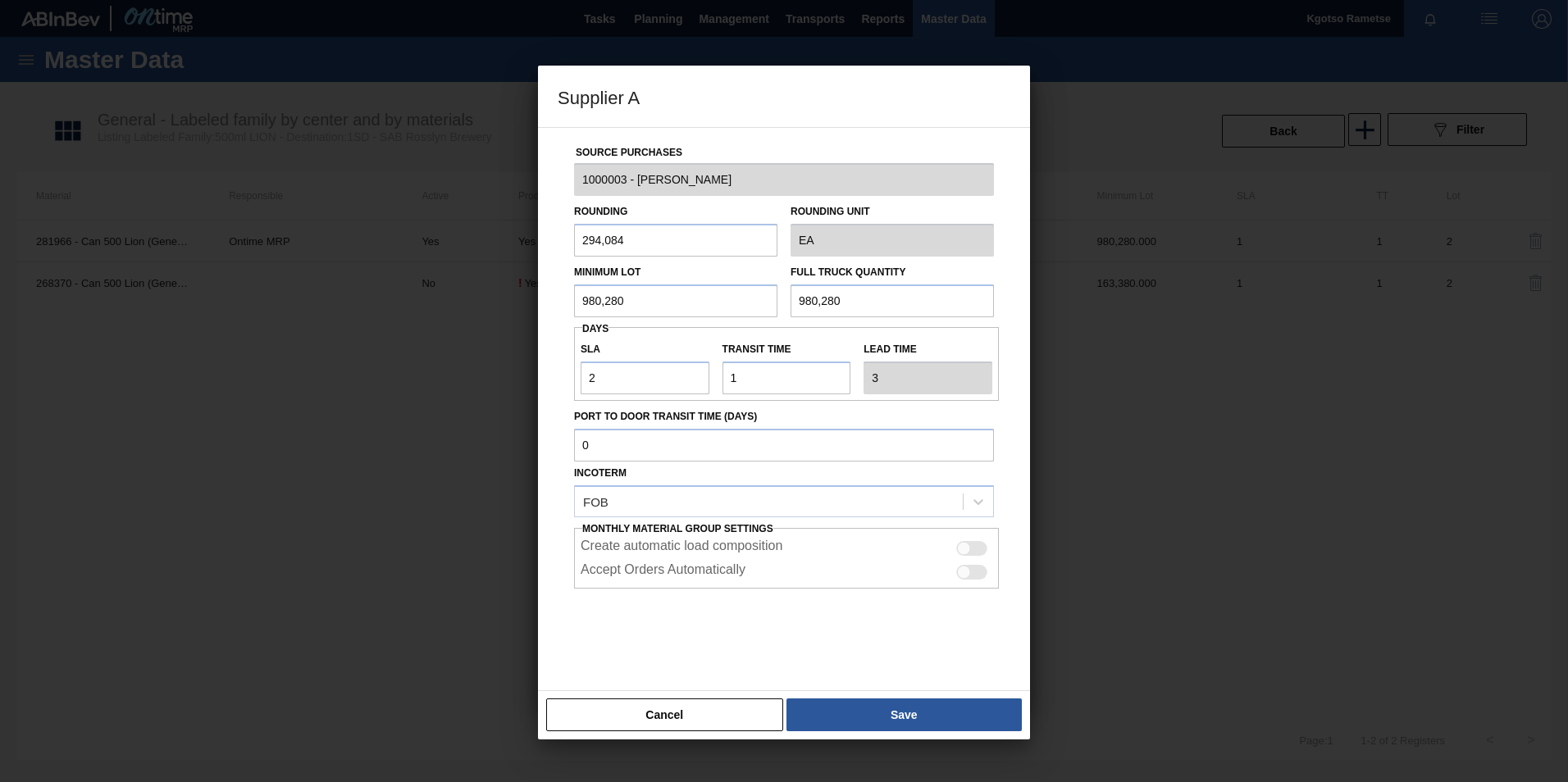
click at [866, 702] on button "Save" at bounding box center [905, 715] width 235 height 33
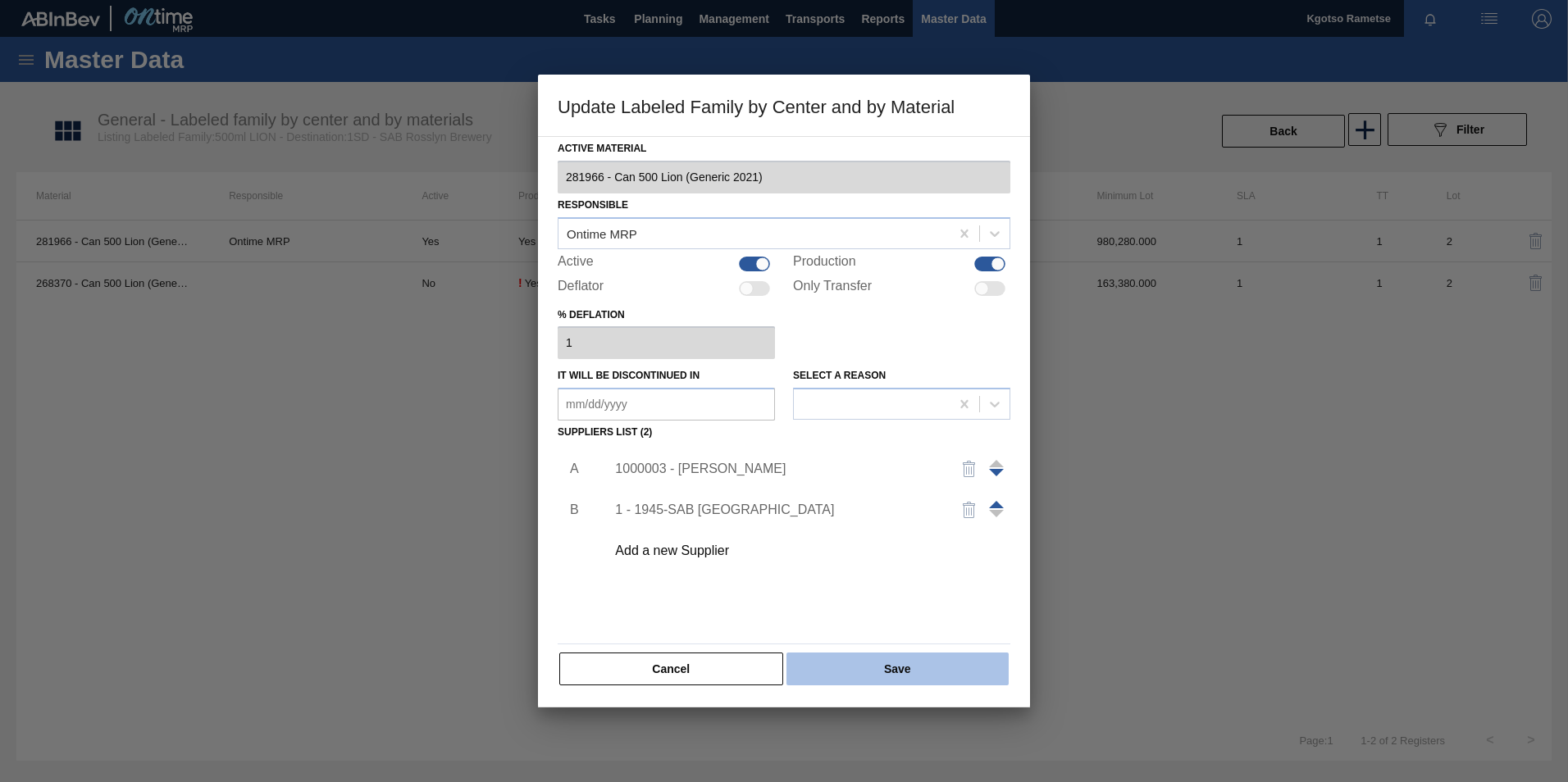
click at [857, 653] on button "Save" at bounding box center [898, 669] width 223 height 33
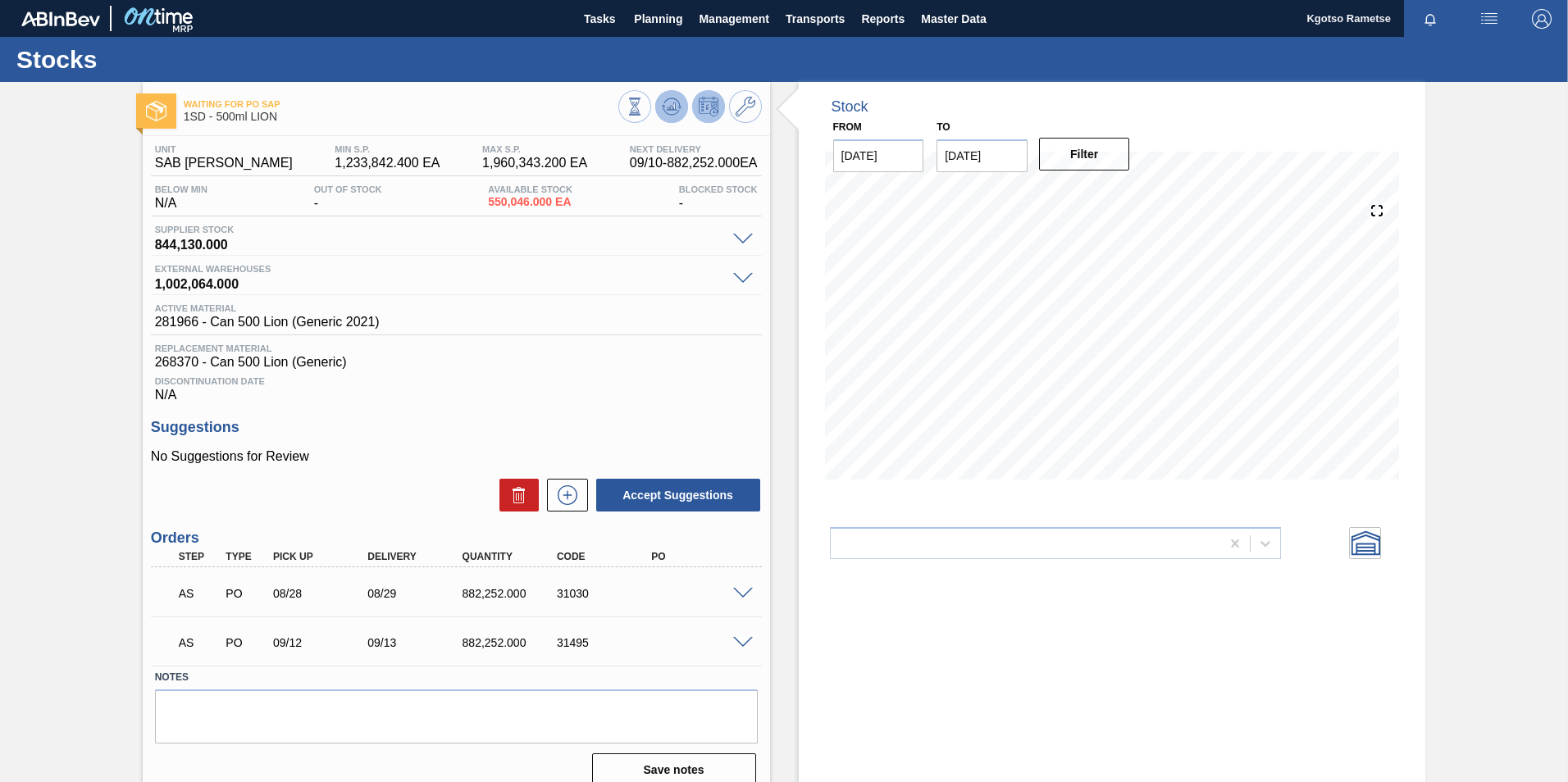
click at [664, 110] on icon at bounding box center [671, 106] width 19 height 19
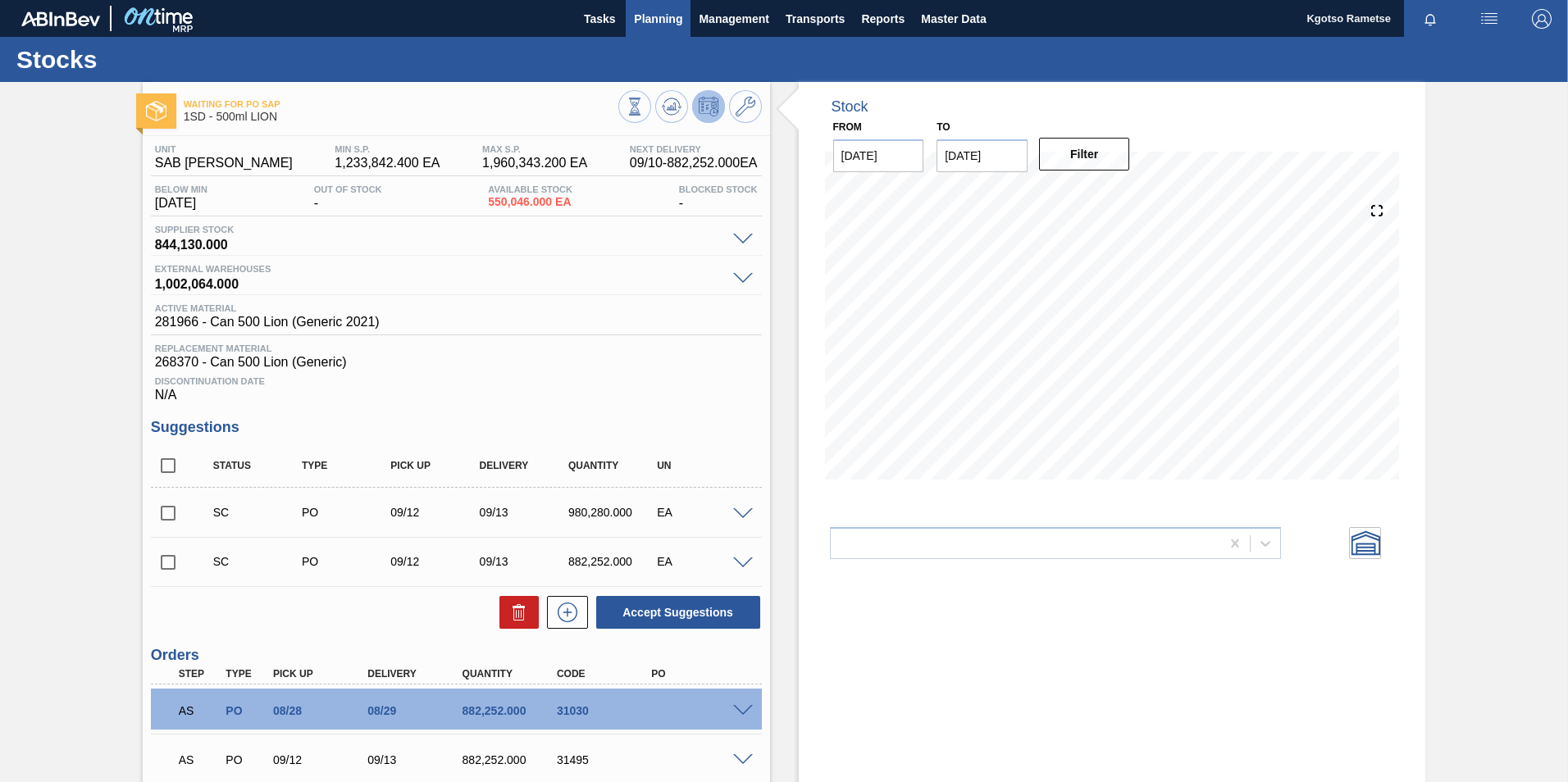
click at [658, 31] on button "Planning" at bounding box center [658, 18] width 65 height 37
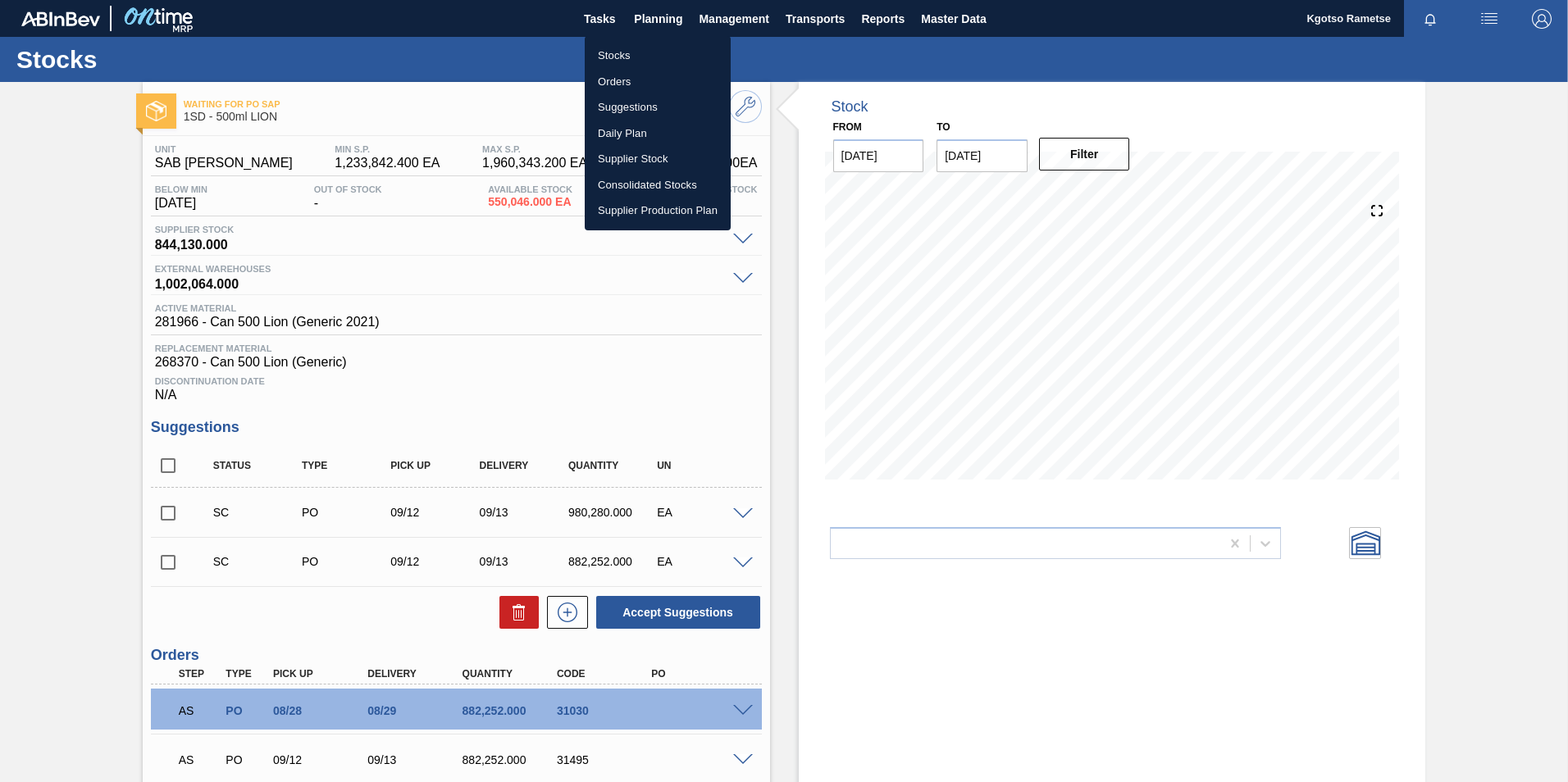
click at [636, 63] on li "Stocks" at bounding box center [658, 55] width 146 height 26
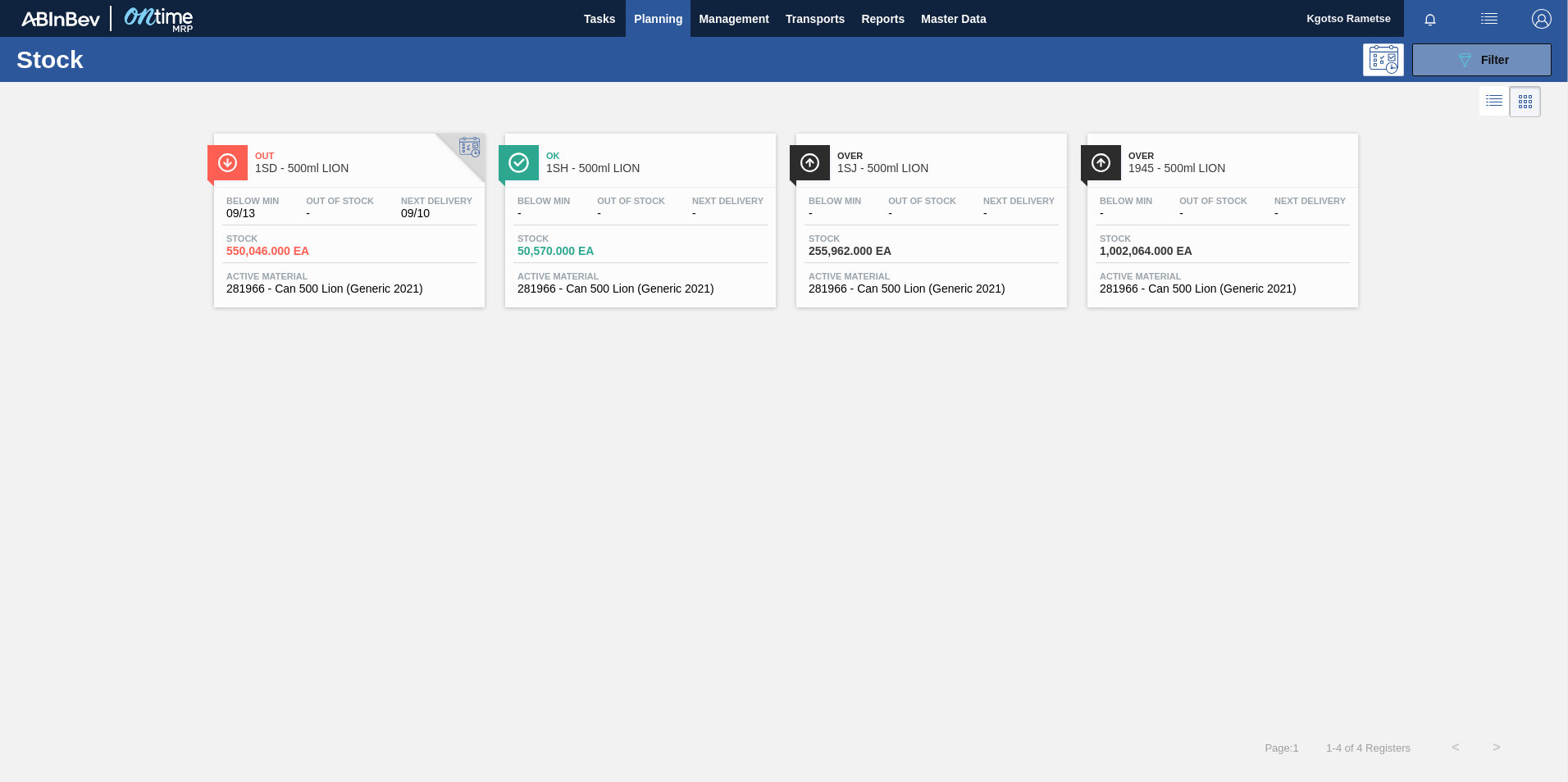
click at [623, 168] on span "1SH - 500ml LION" at bounding box center [658, 168] width 222 height 13
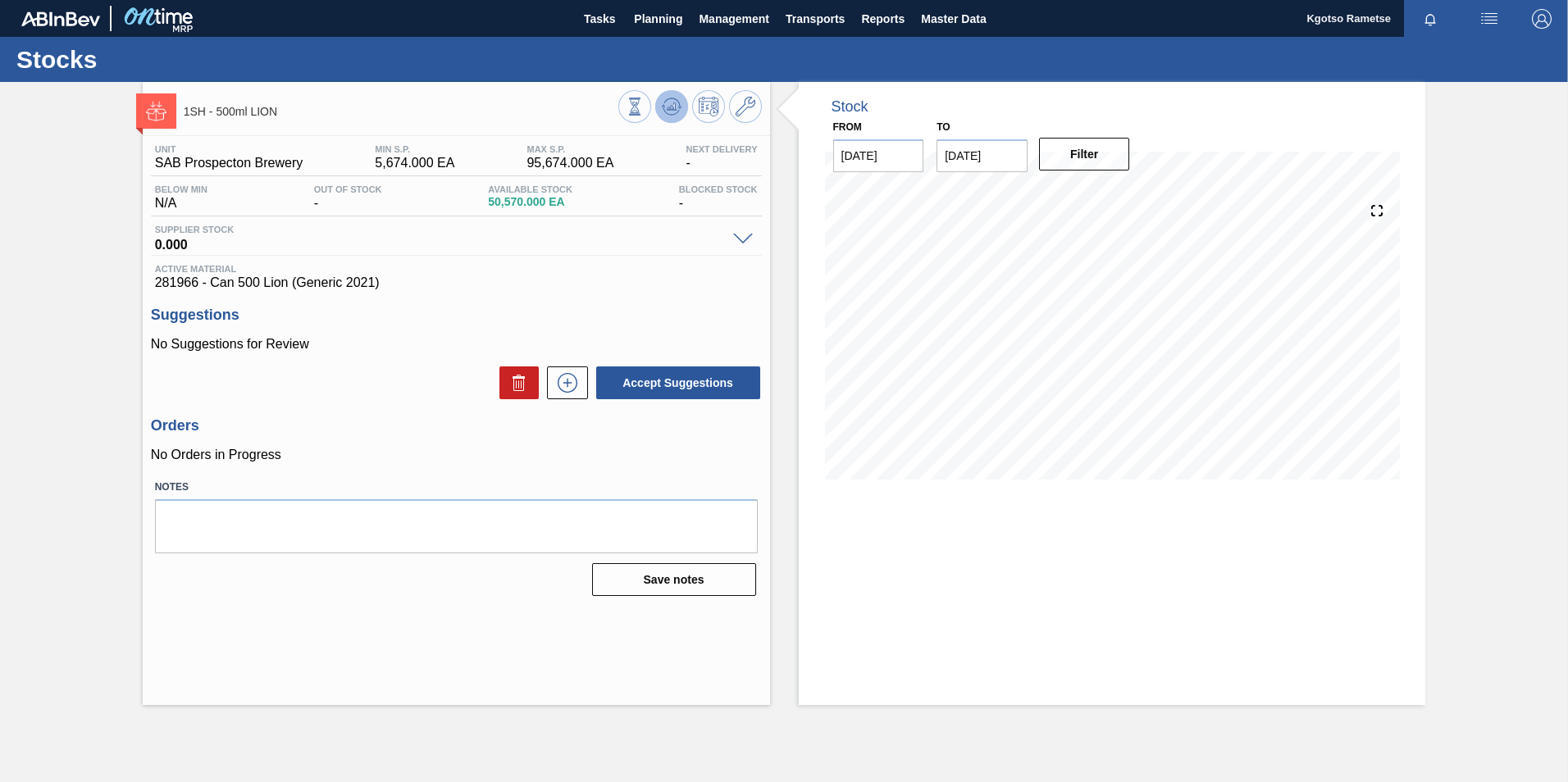
click at [670, 117] on span at bounding box center [671, 106] width 19 height 19
click at [740, 107] on icon at bounding box center [745, 106] width 19 height 19
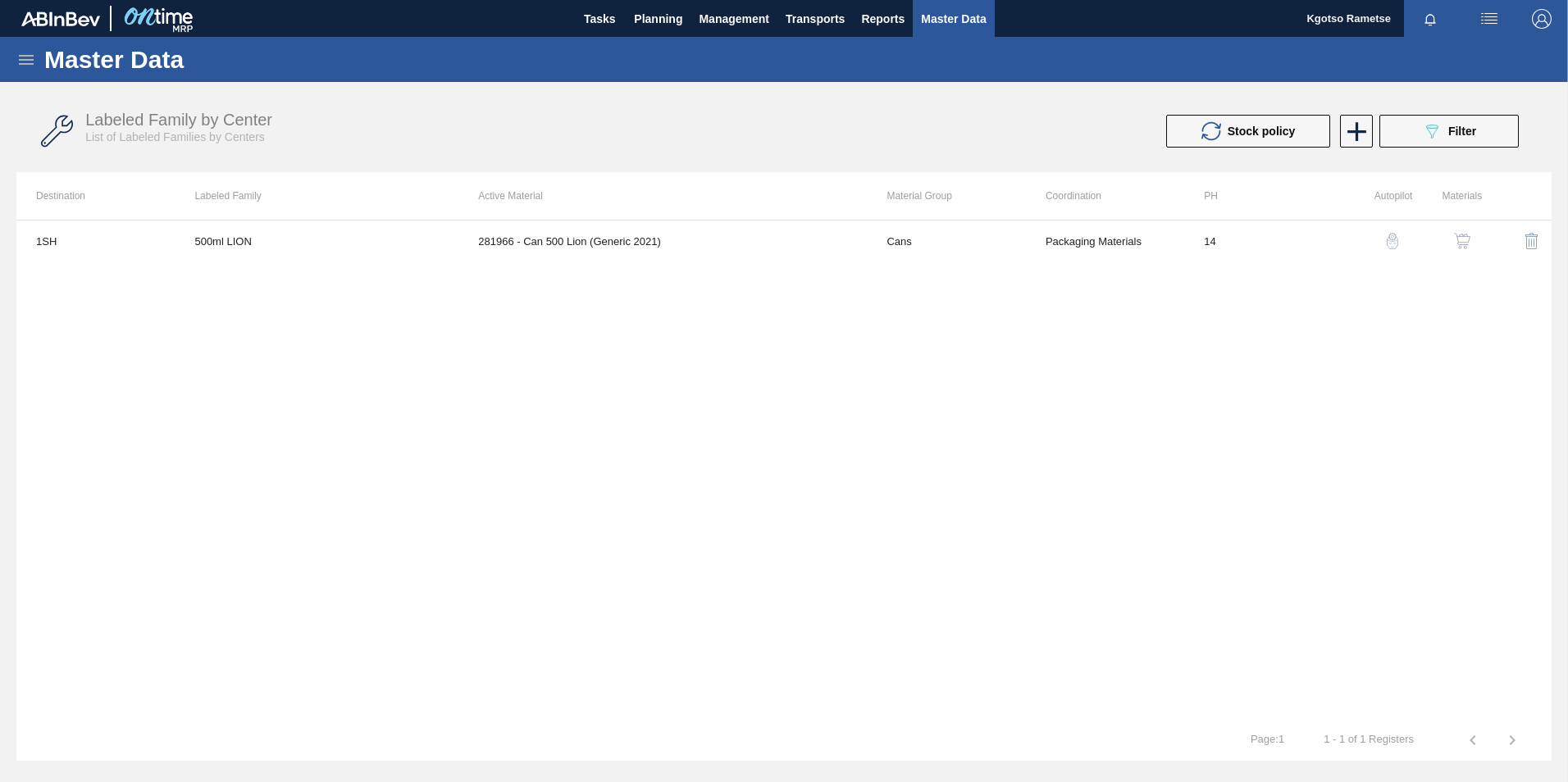
click at [745, 265] on div "1SH 500ml LION 281966 - Can 500 Lion (Generic 2021) Cans Packaging Materials 14" at bounding box center [784, 470] width 1535 height 500
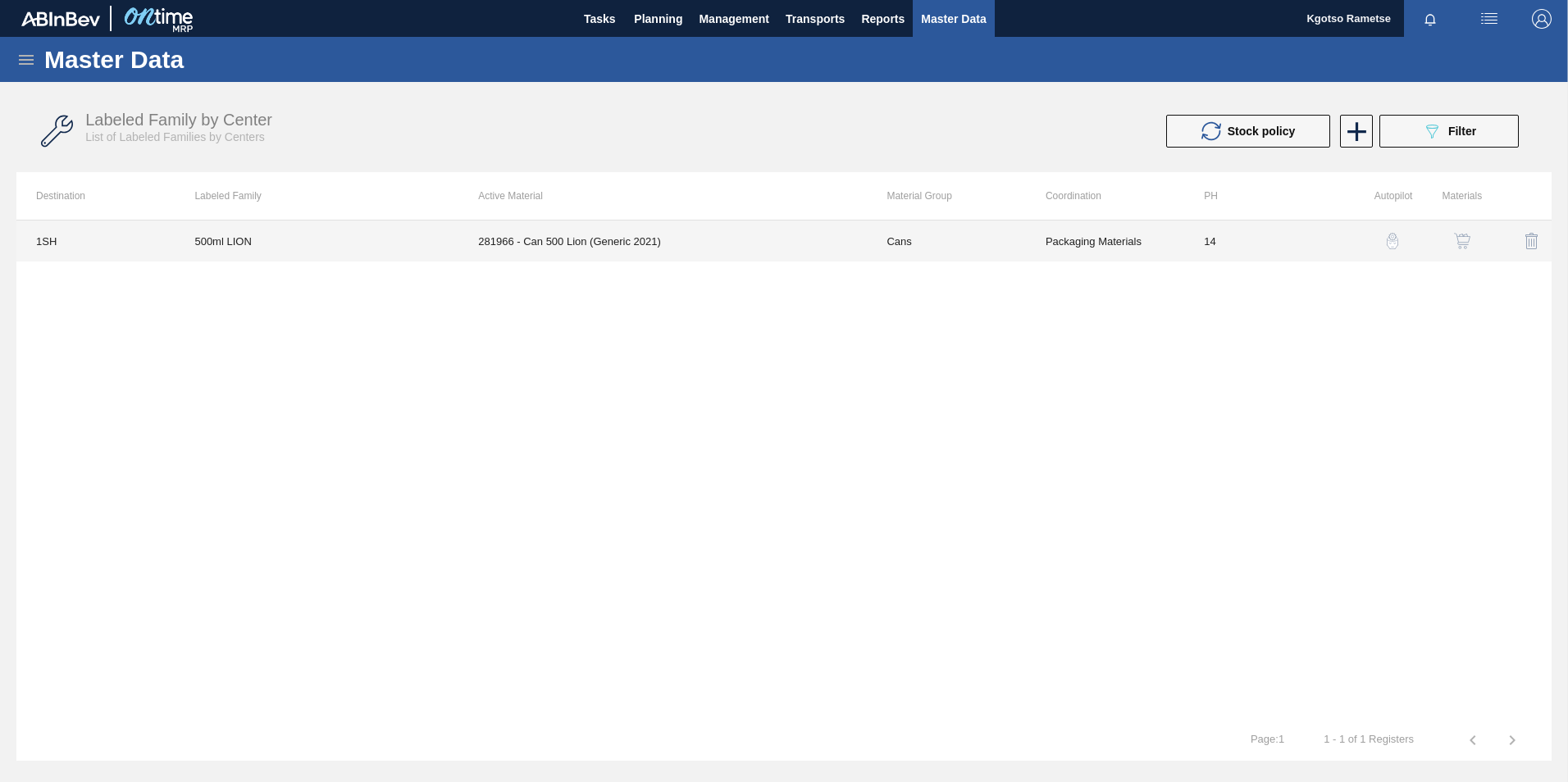
click at [744, 248] on td "281966 - Can 500 Lion (Generic 2021)" at bounding box center [662, 241] width 409 height 41
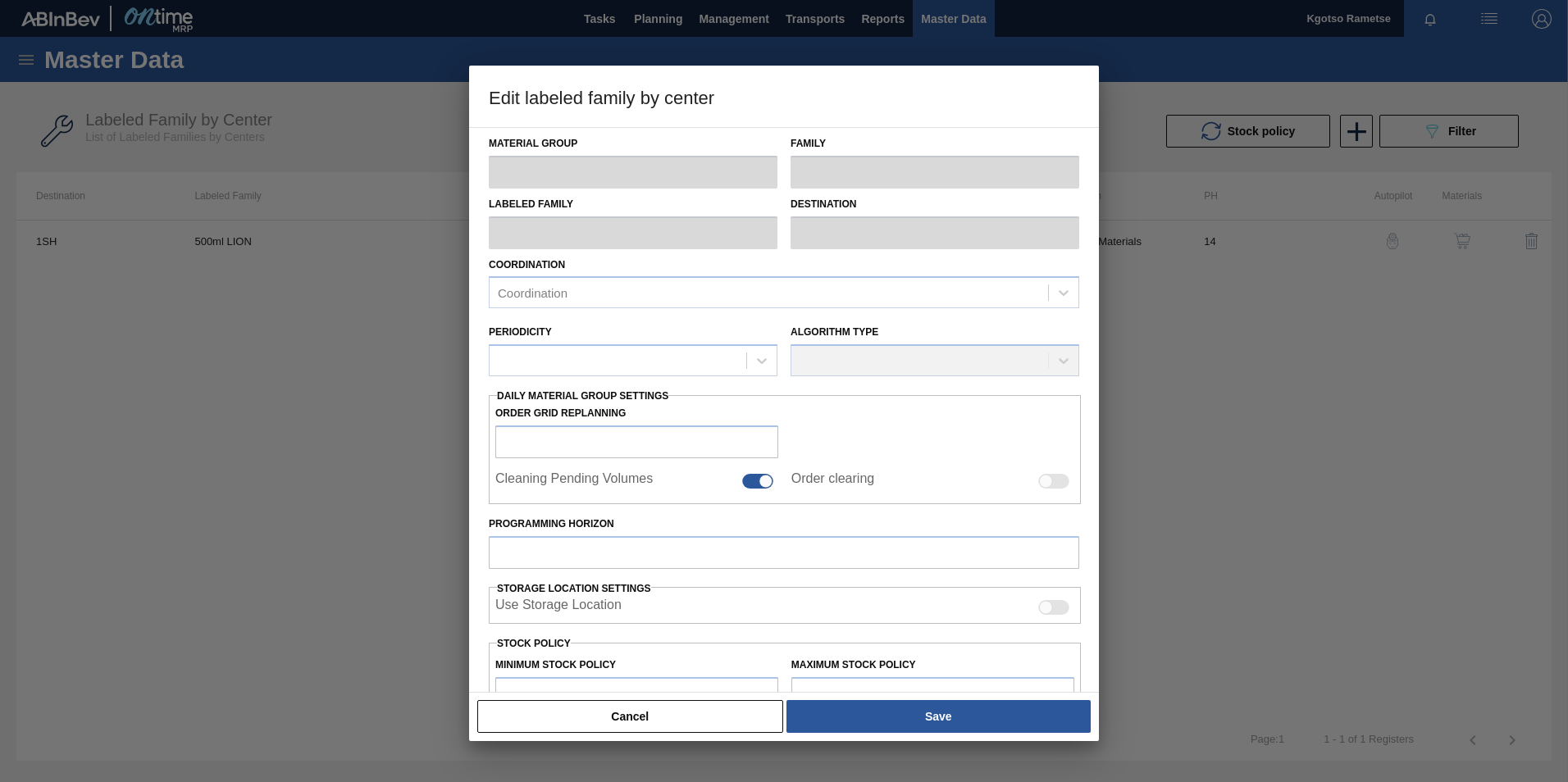
type input "Cans"
type input "500ml"
type input "500ml LION"
type input "1SH - SAB Prospecton Brewery"
type input "14"
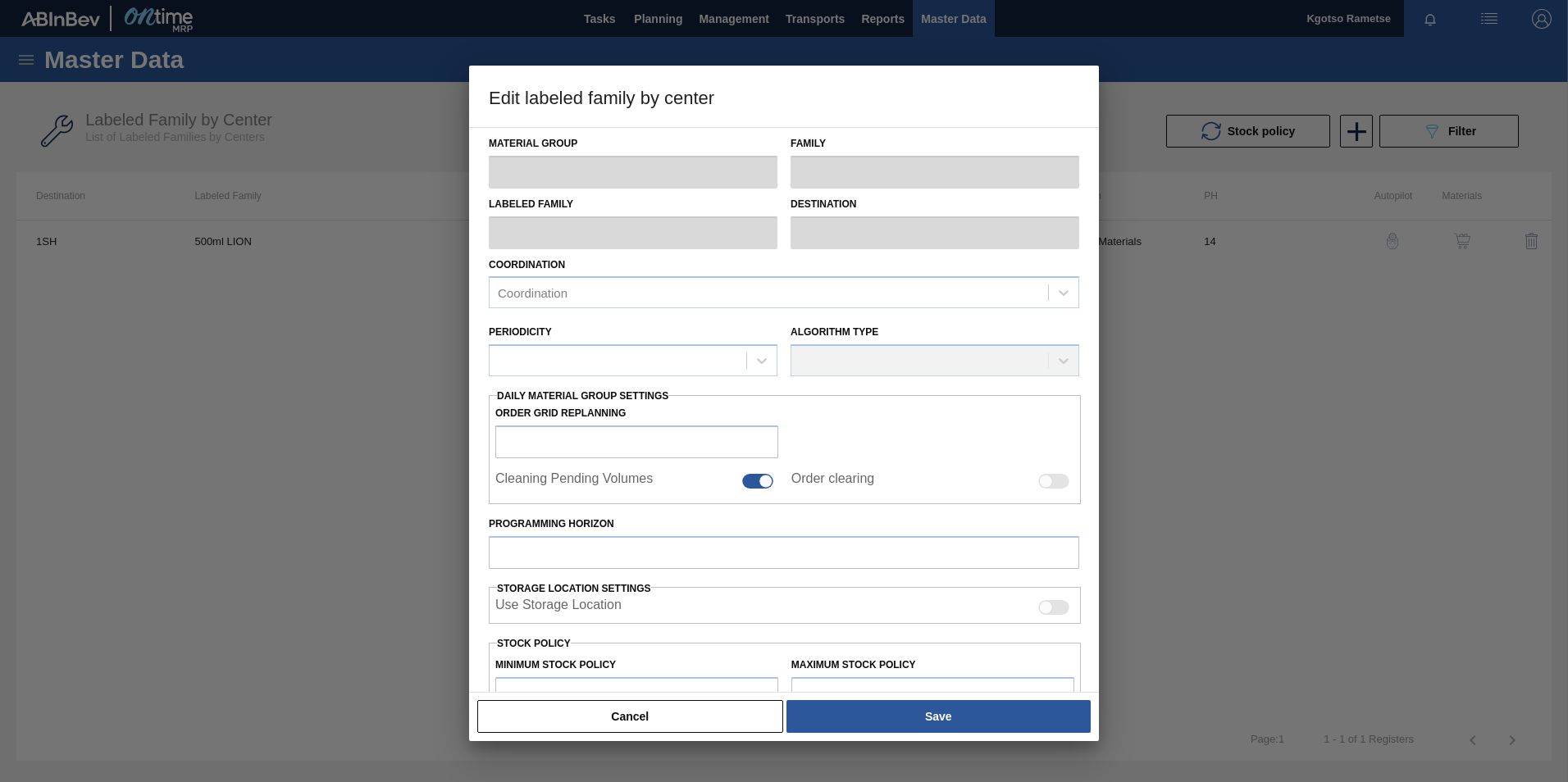
type input "5,674"
type input "95,674"
type input "100"
type input "95,674.000"
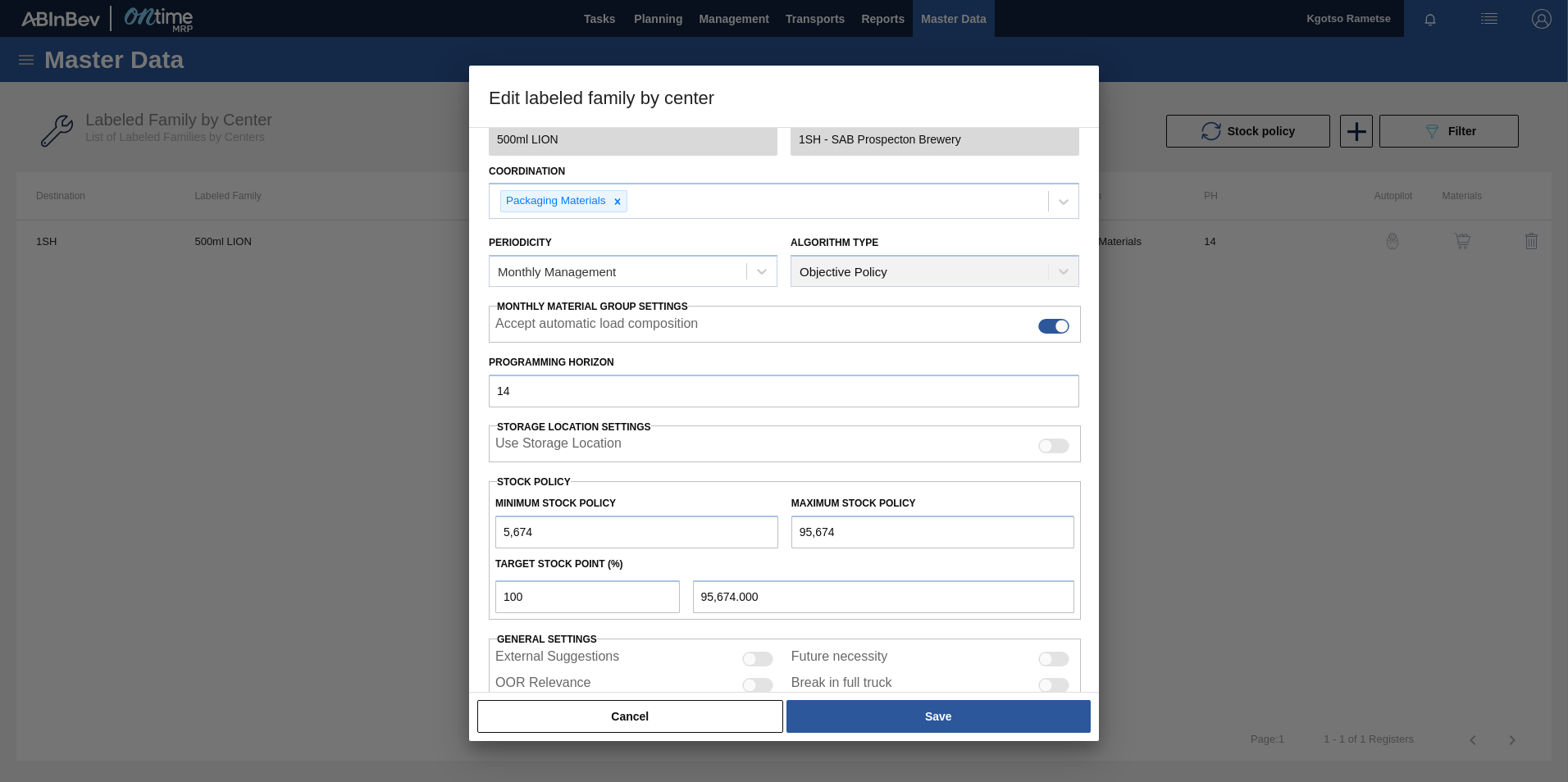
scroll to position [164, 0]
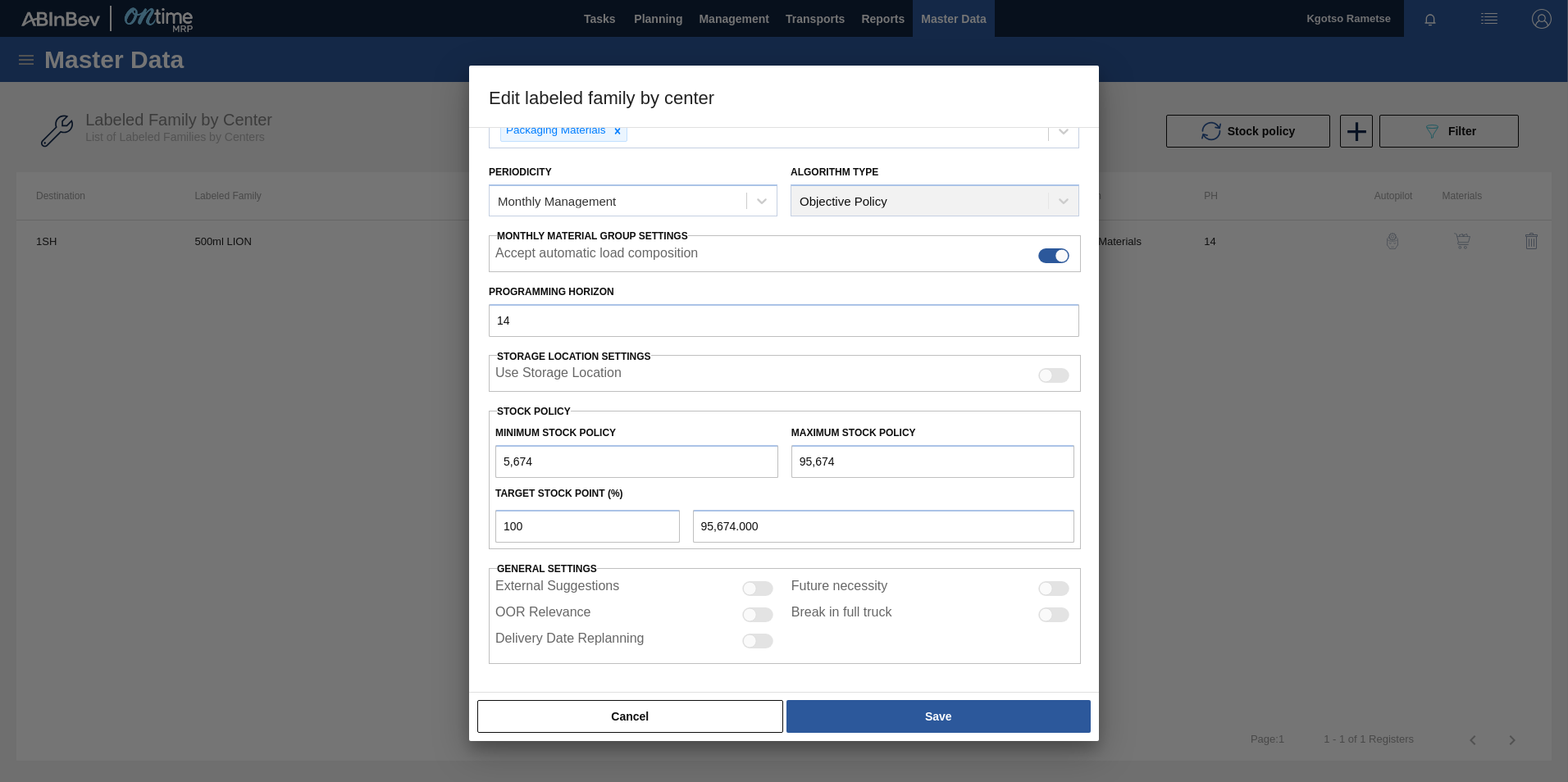
click at [497, 463] on input "5,674" at bounding box center [636, 462] width 283 height 33
type input "156,741"
click at [798, 457] on input "95,674" at bounding box center [933, 462] width 283 height 33
type input "195,674"
type input "195,674.000"
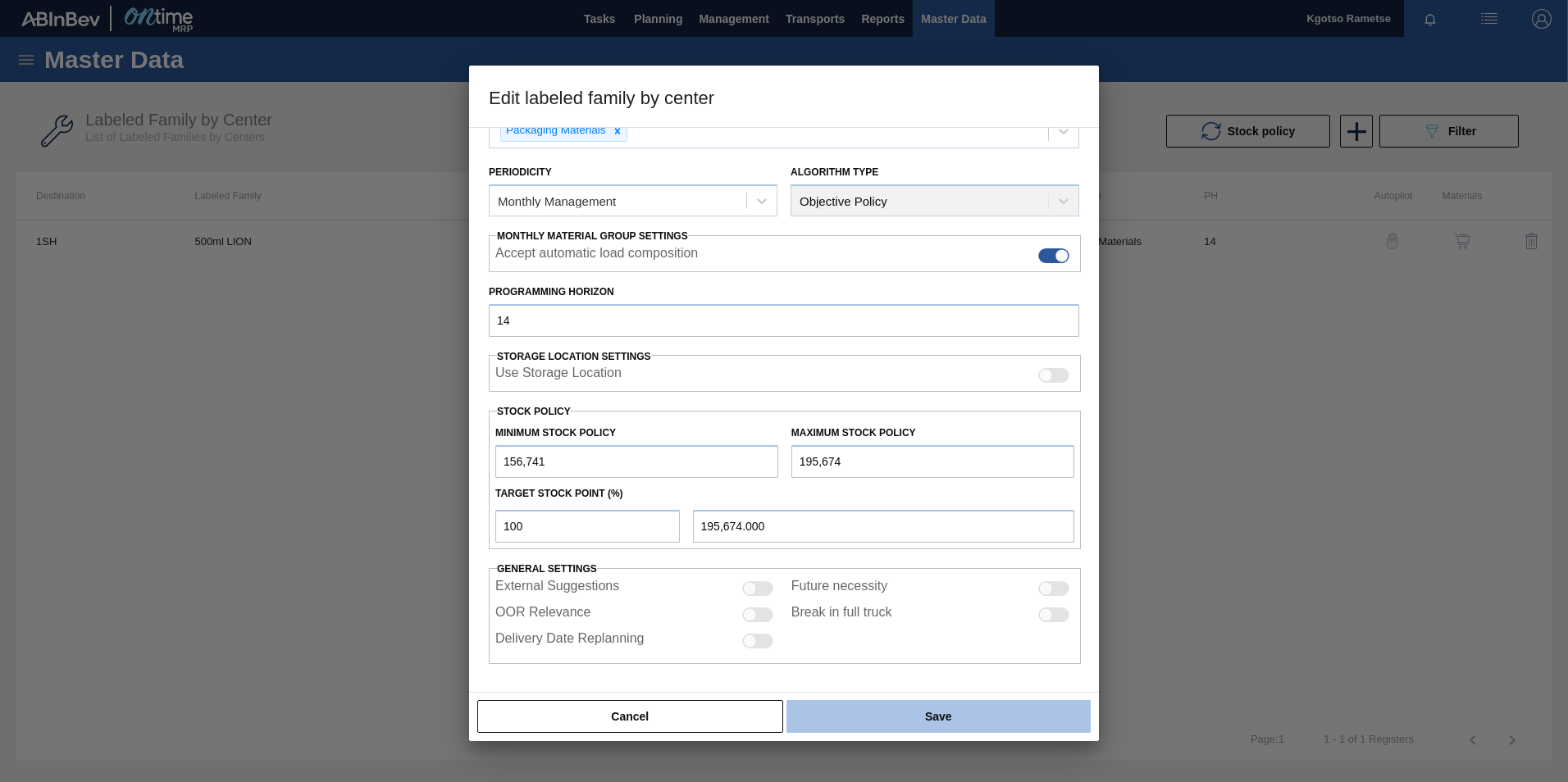
type input "195,674"
click at [892, 728] on button "Save" at bounding box center [939, 717] width 304 height 33
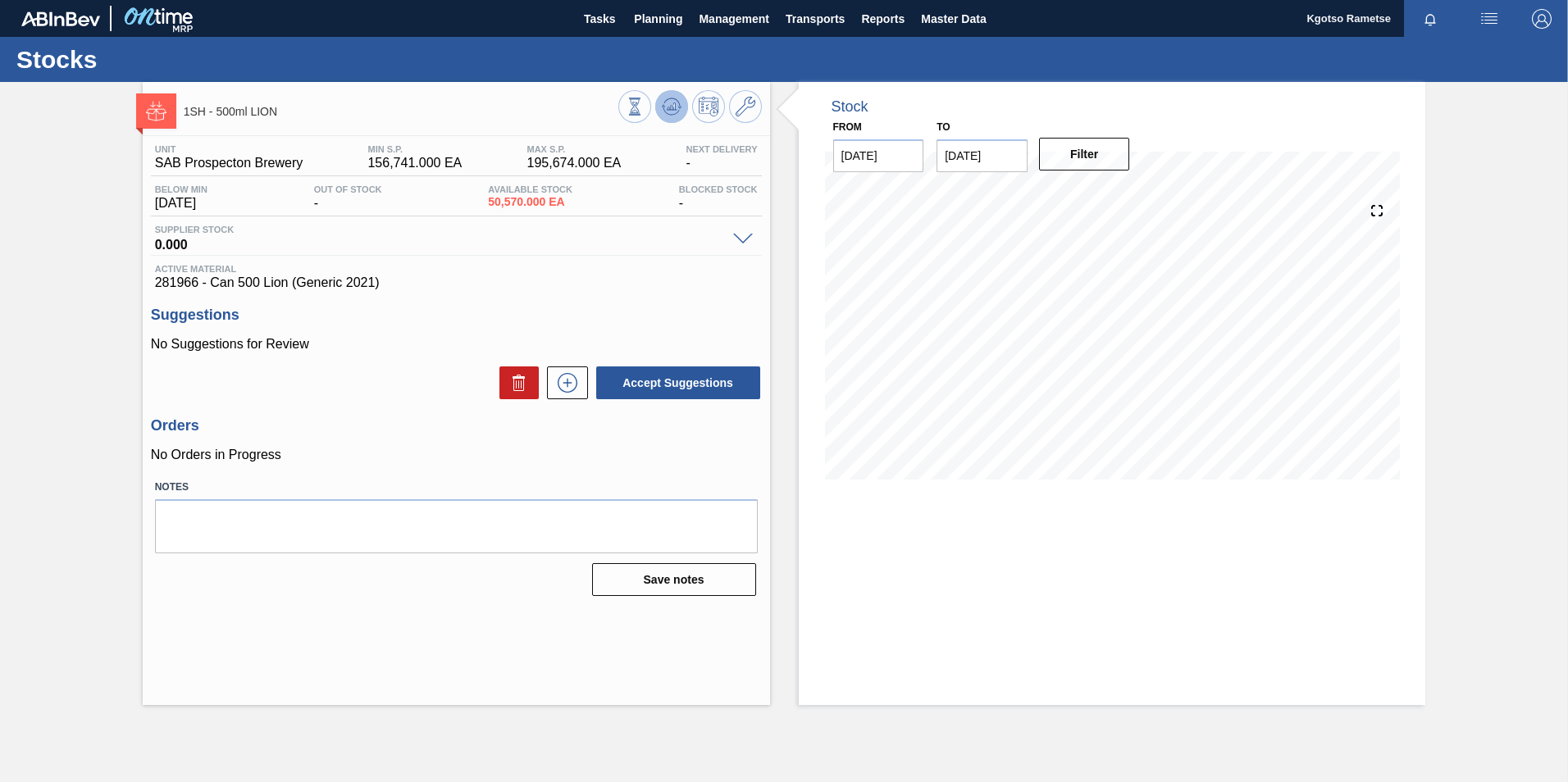
click at [667, 95] on button at bounding box center [672, 107] width 33 height 33
